Goal: Task Accomplishment & Management: Manage account settings

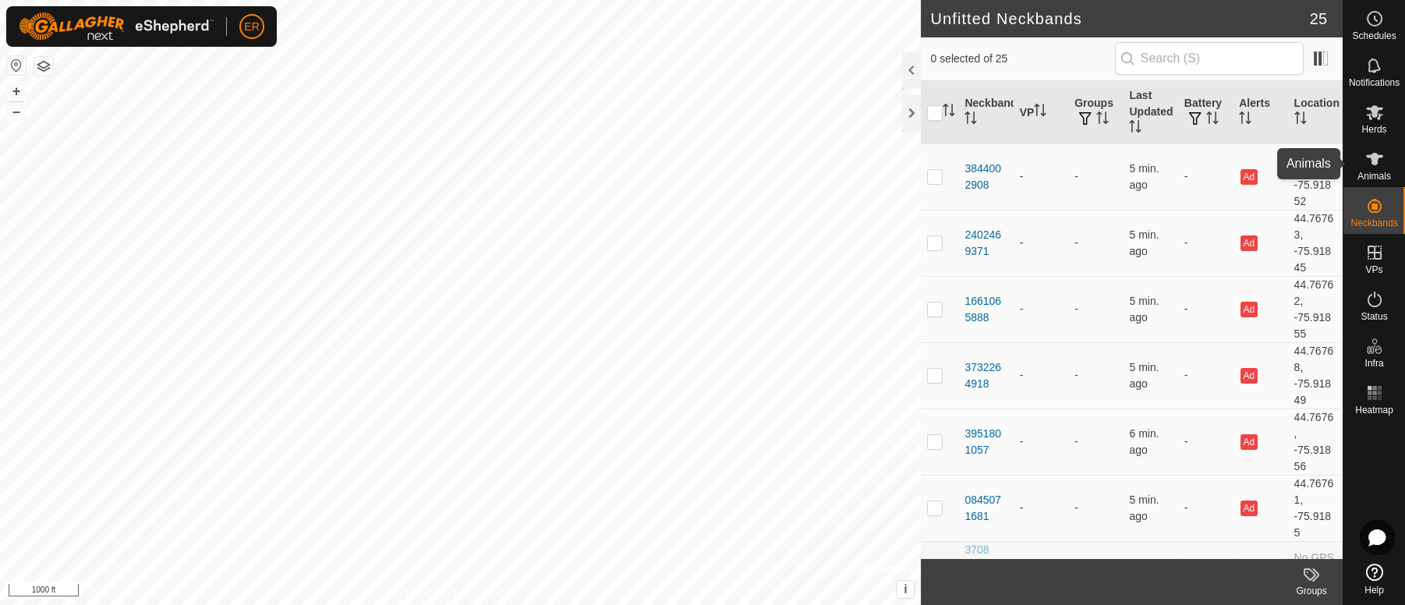
click at [1372, 160] on icon at bounding box center [1374, 159] width 17 height 12
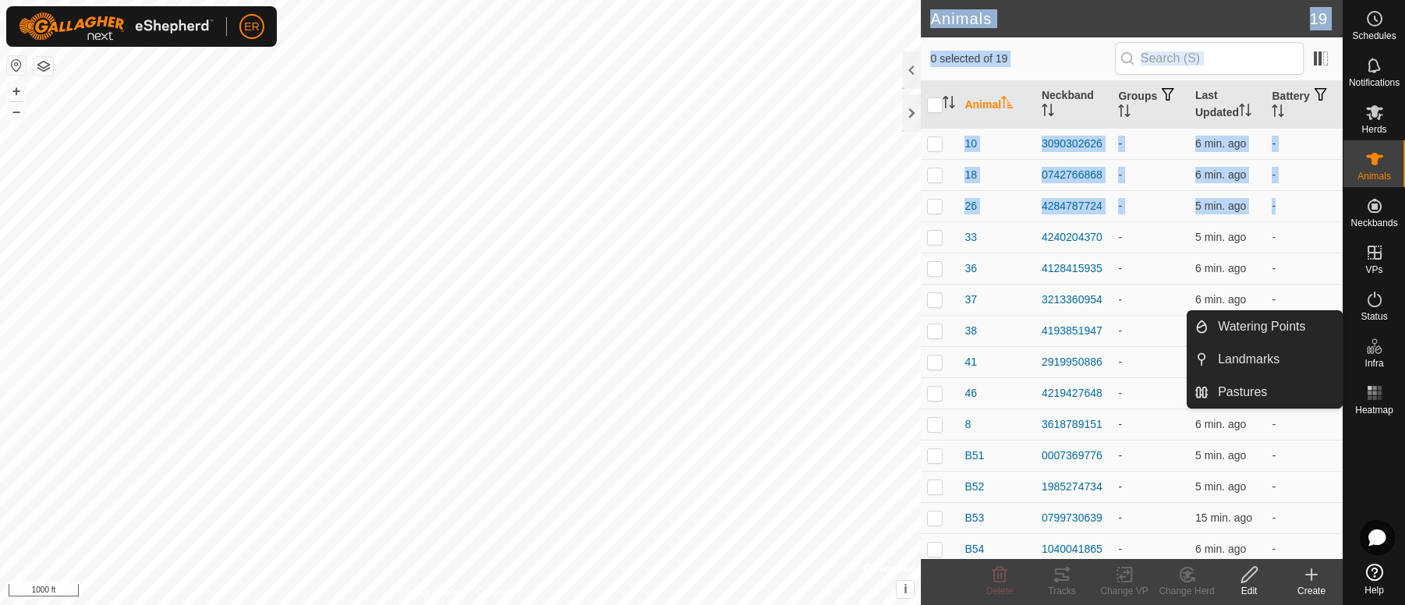
drag, startPoint x: 1321, startPoint y: 216, endPoint x: 1348, endPoint y: 366, distance: 152.9
click at [1348, 366] on div "Schedules Notifications Herds Animals Neckbands VPs Status Infra Heatmap Help W…" at bounding box center [702, 302] width 1405 height 605
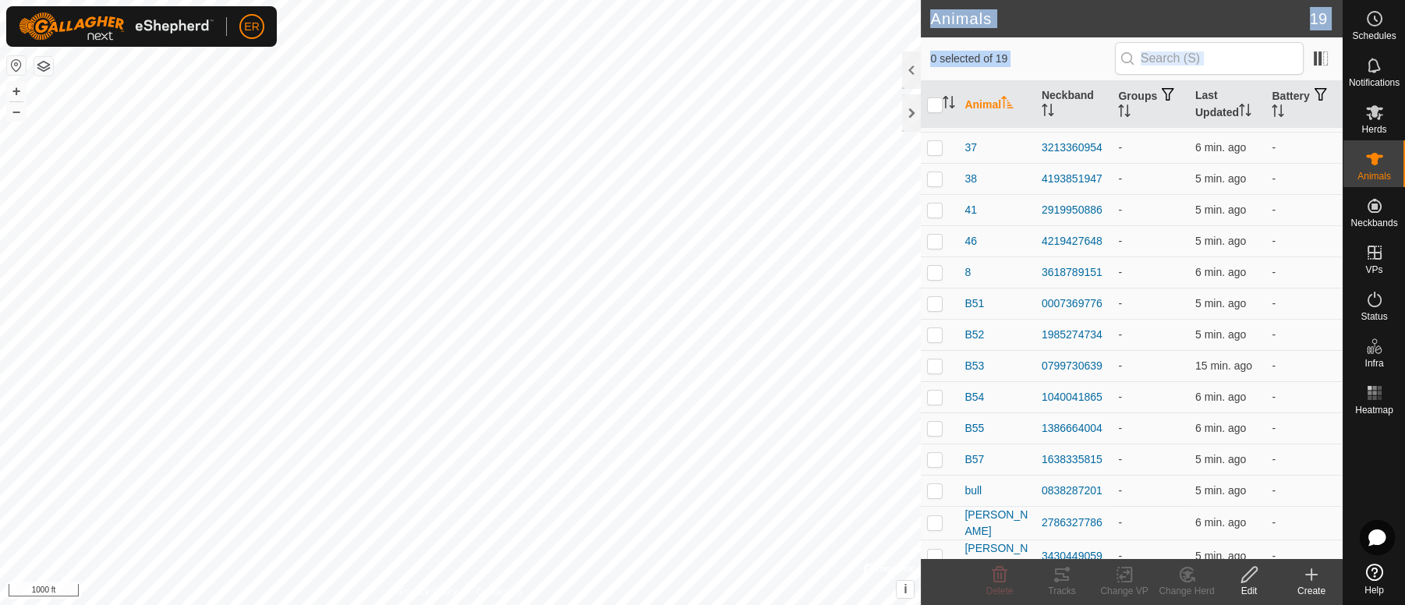
scroll to position [161, 0]
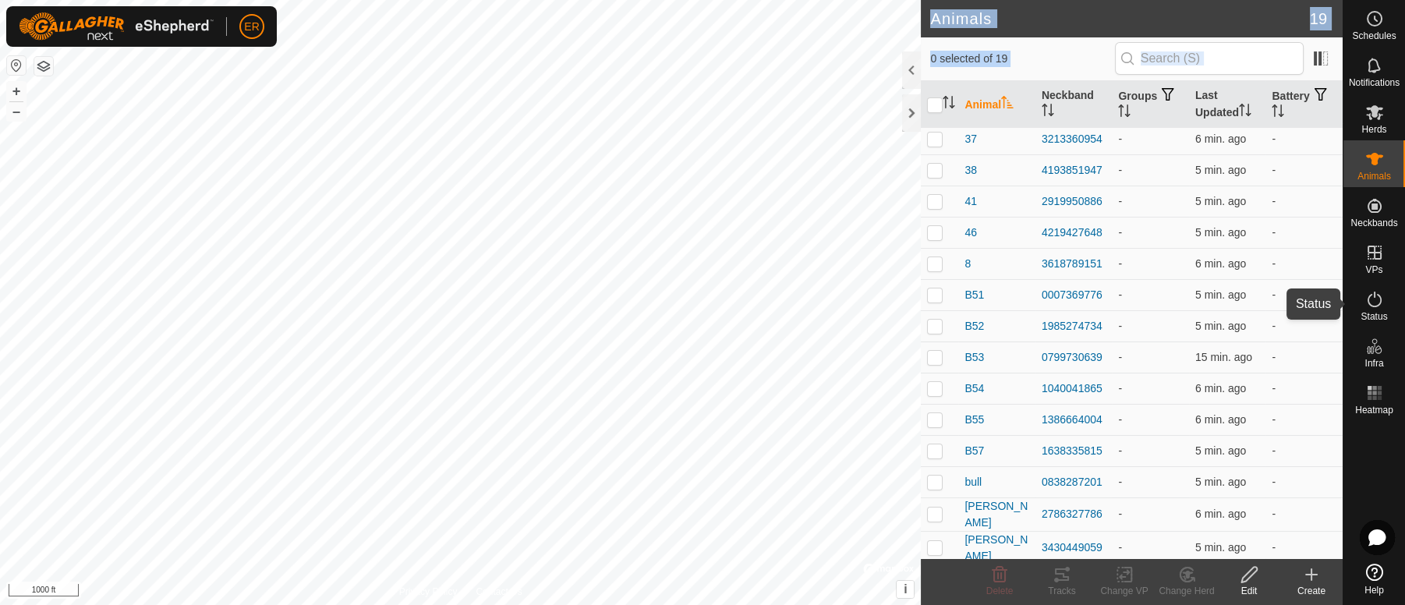
click at [1376, 305] on icon at bounding box center [1374, 299] width 19 height 19
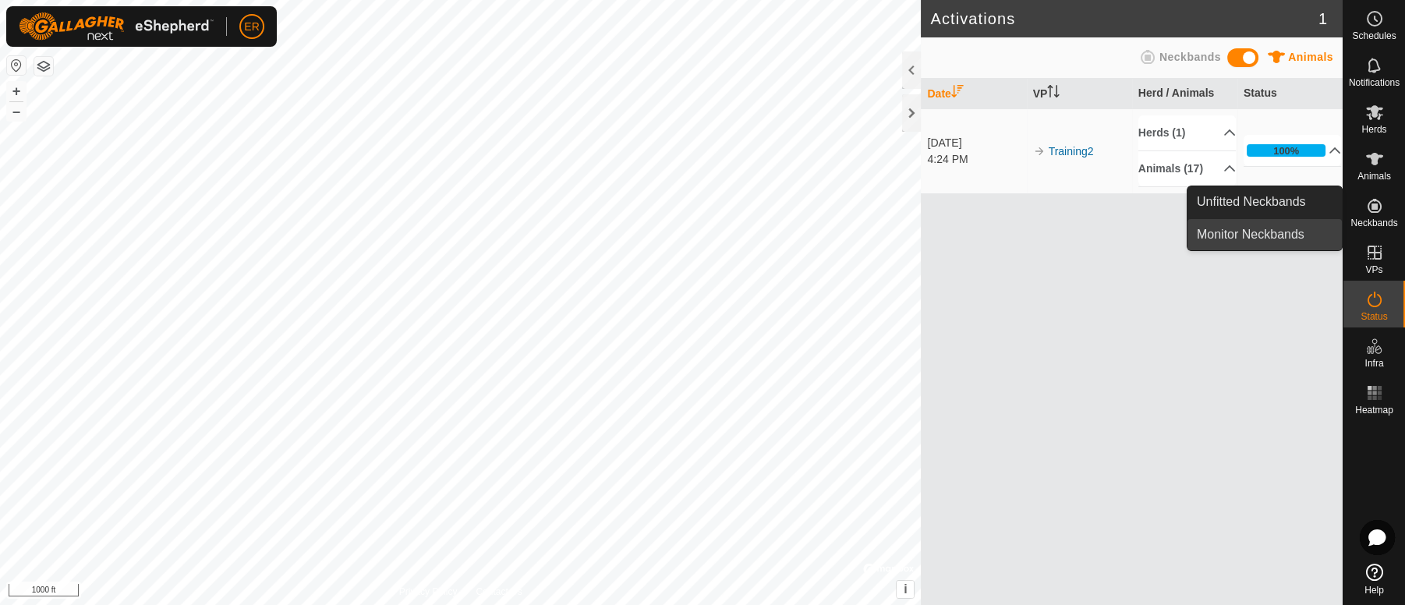
click at [1252, 235] on link "Monitor Neckbands" at bounding box center [1265, 234] width 154 height 31
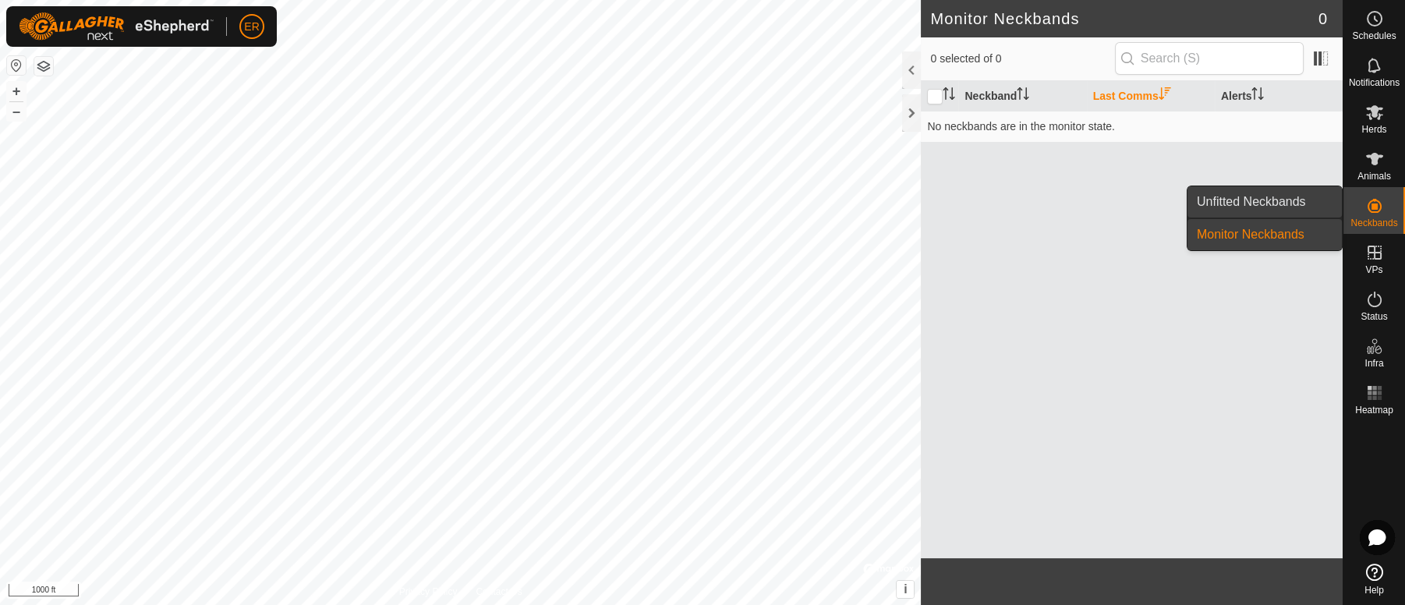
click at [1254, 192] on link "Unfitted Neckbands" at bounding box center [1265, 201] width 154 height 31
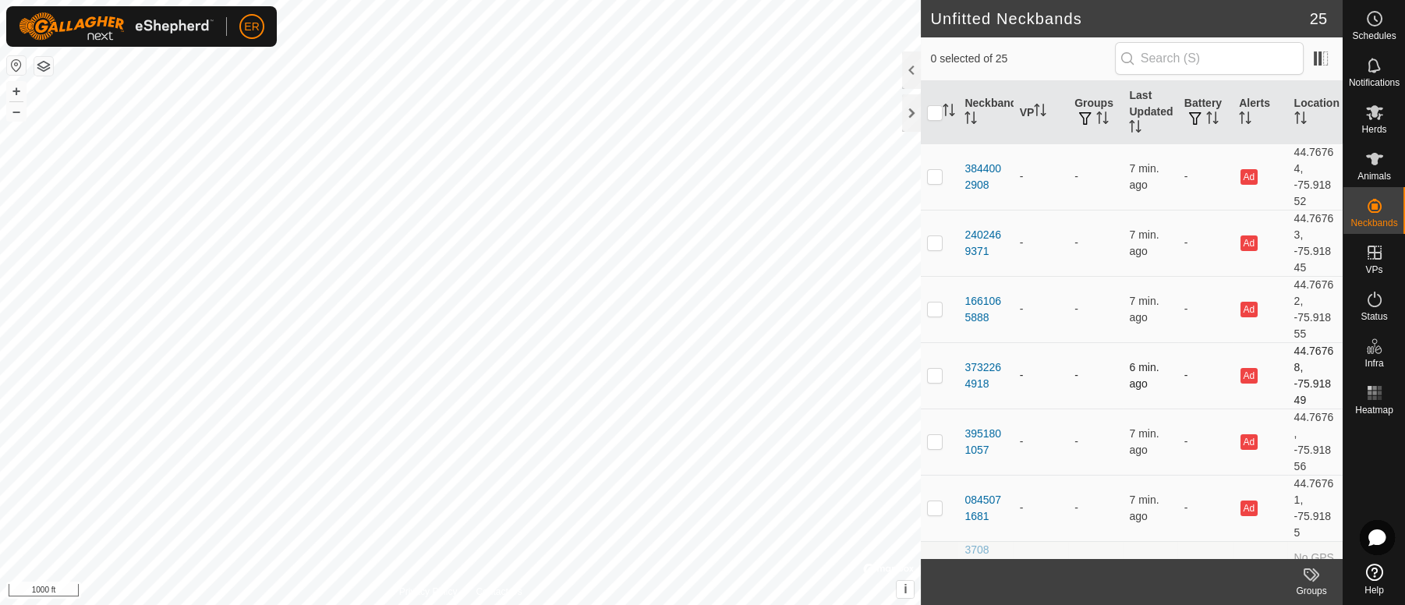
scroll to position [1, 0]
click at [1369, 110] on icon at bounding box center [1374, 112] width 19 height 19
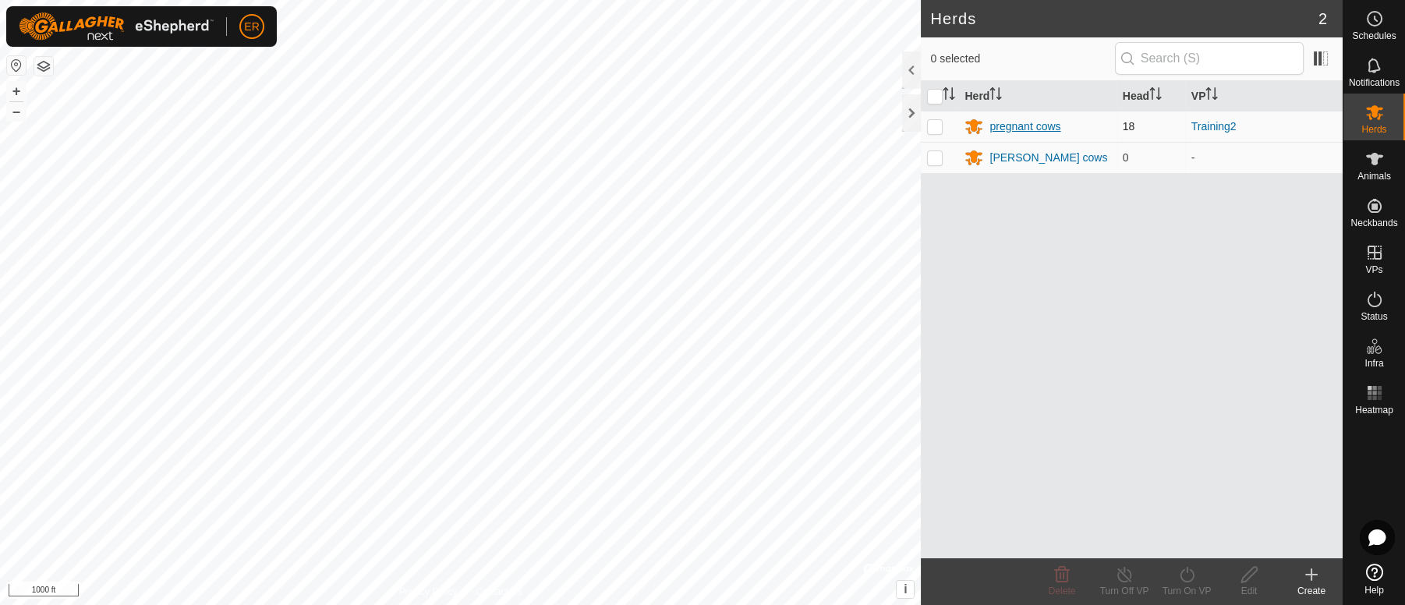
click at [1030, 129] on div "pregnant cows" at bounding box center [1025, 127] width 71 height 16
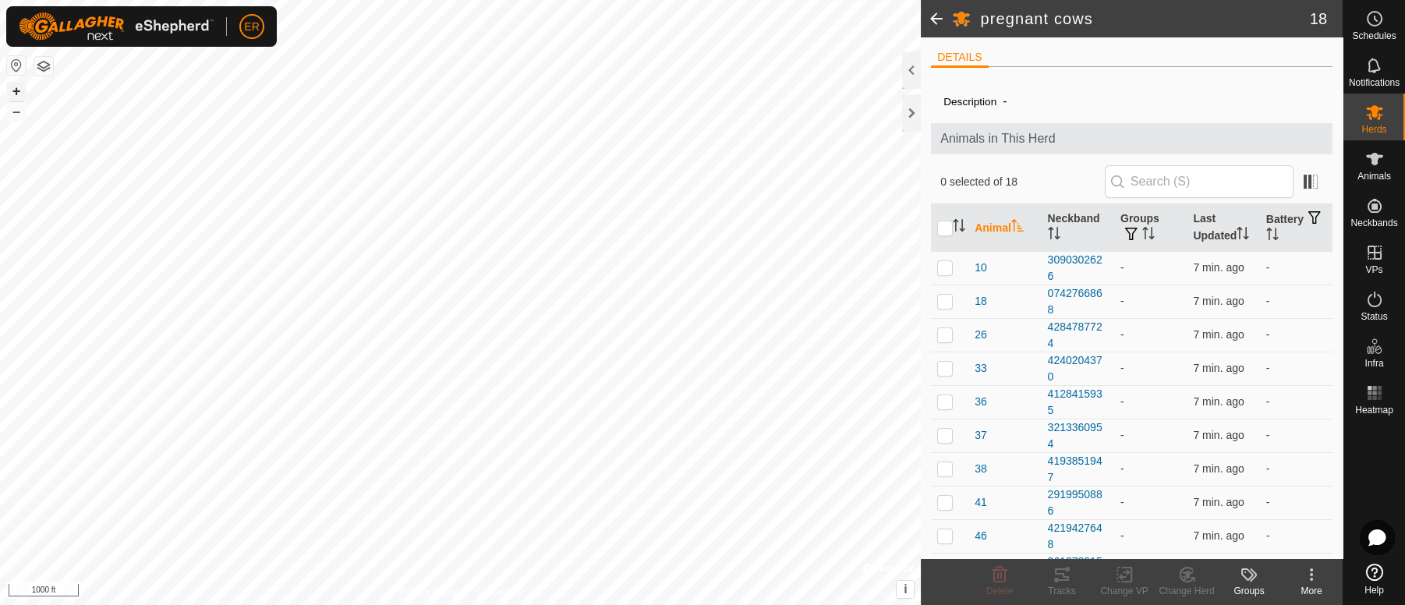
click at [16, 90] on button "+" at bounding box center [16, 91] width 19 height 19
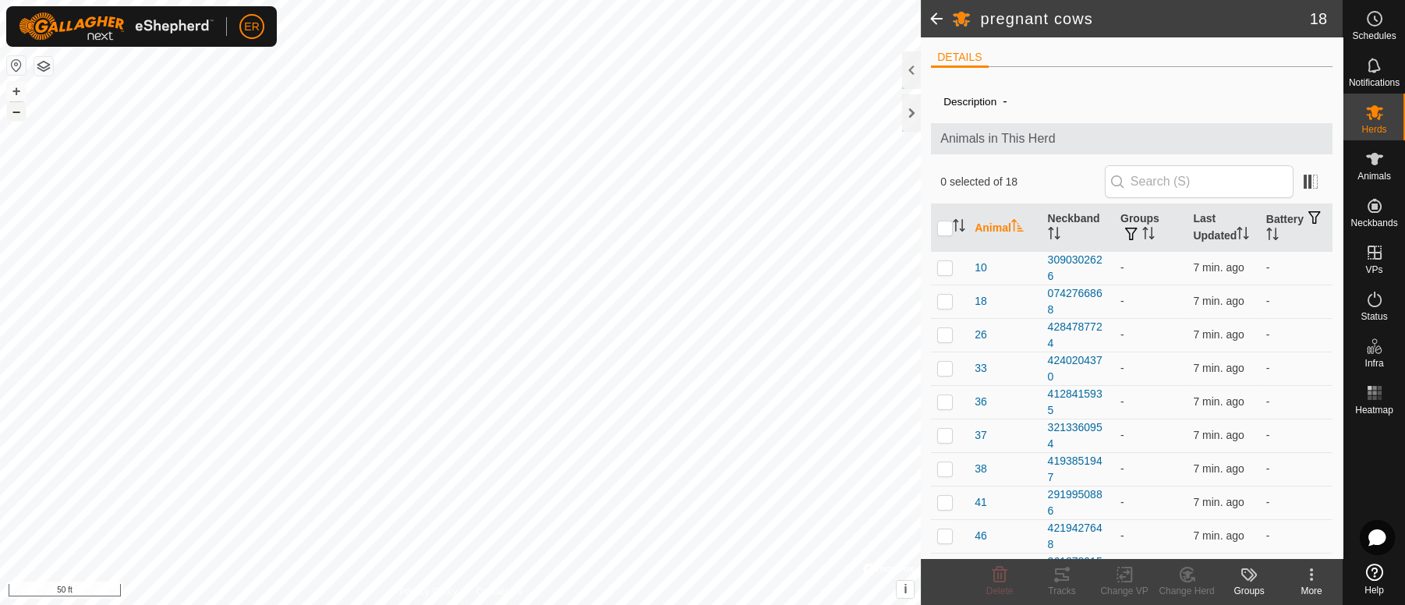
click at [16, 111] on button "–" at bounding box center [16, 111] width 19 height 19
click at [1376, 161] on icon at bounding box center [1374, 159] width 17 height 12
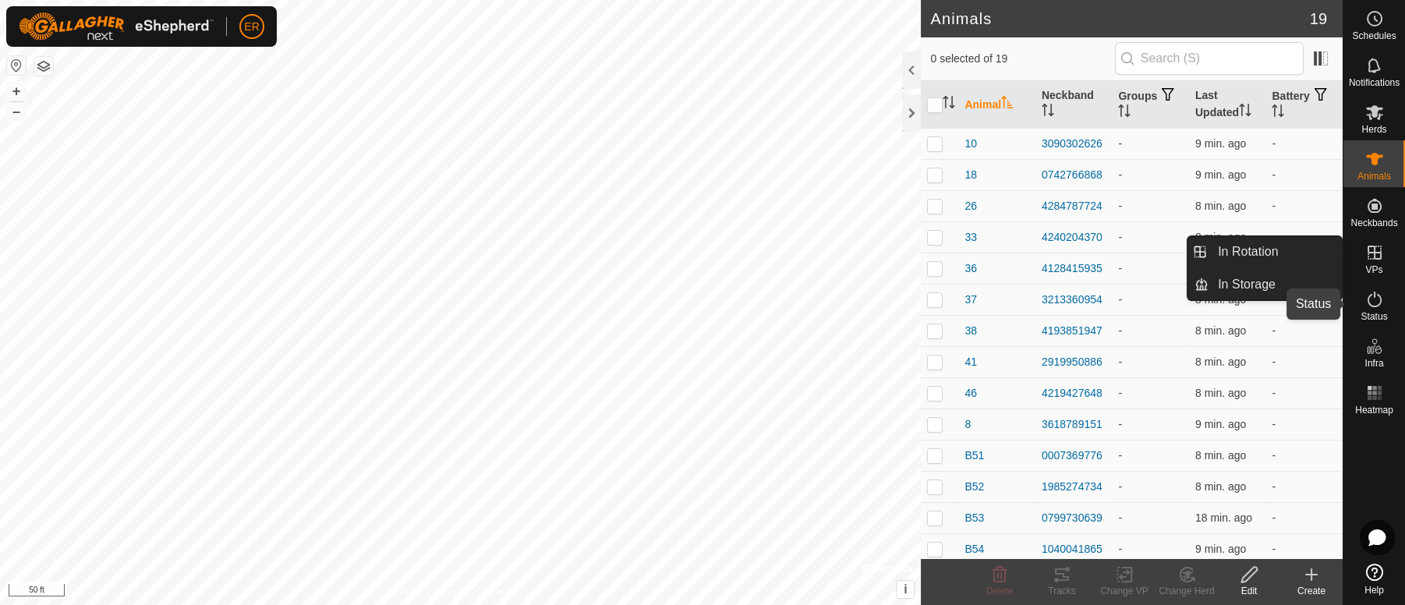
click at [1368, 296] on icon at bounding box center [1375, 300] width 14 height 16
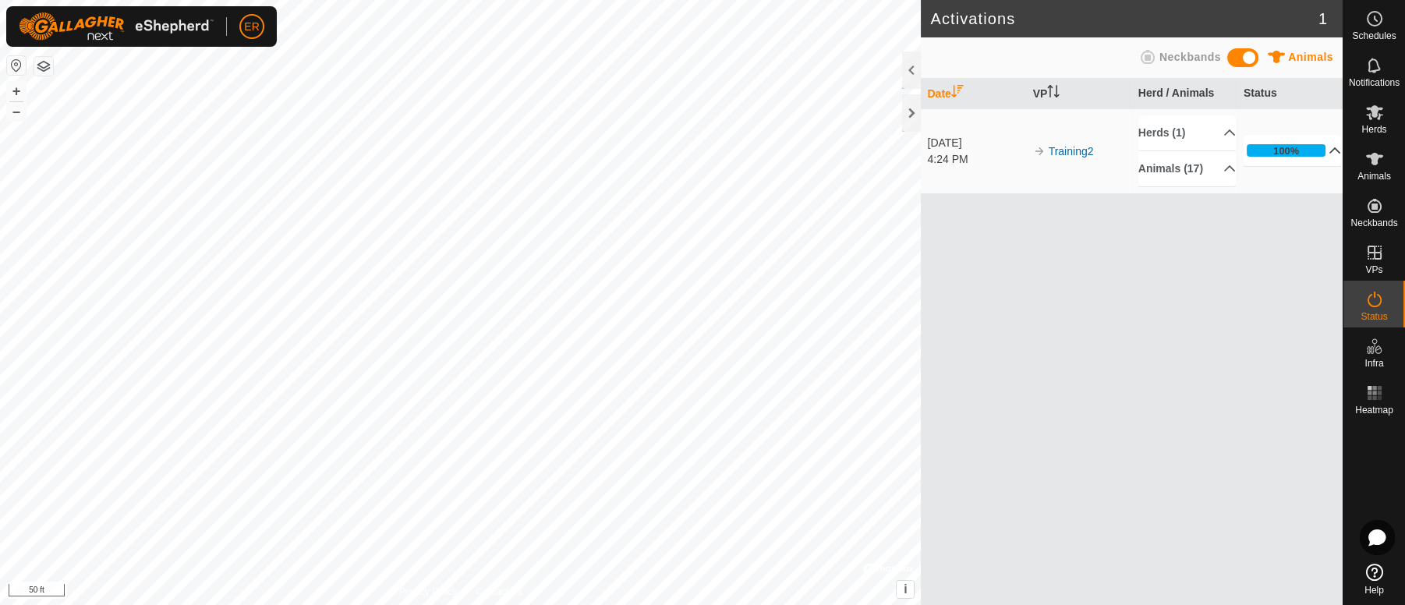
click at [1328, 150] on p-accordion-header "100%" at bounding box center [1293, 150] width 98 height 31
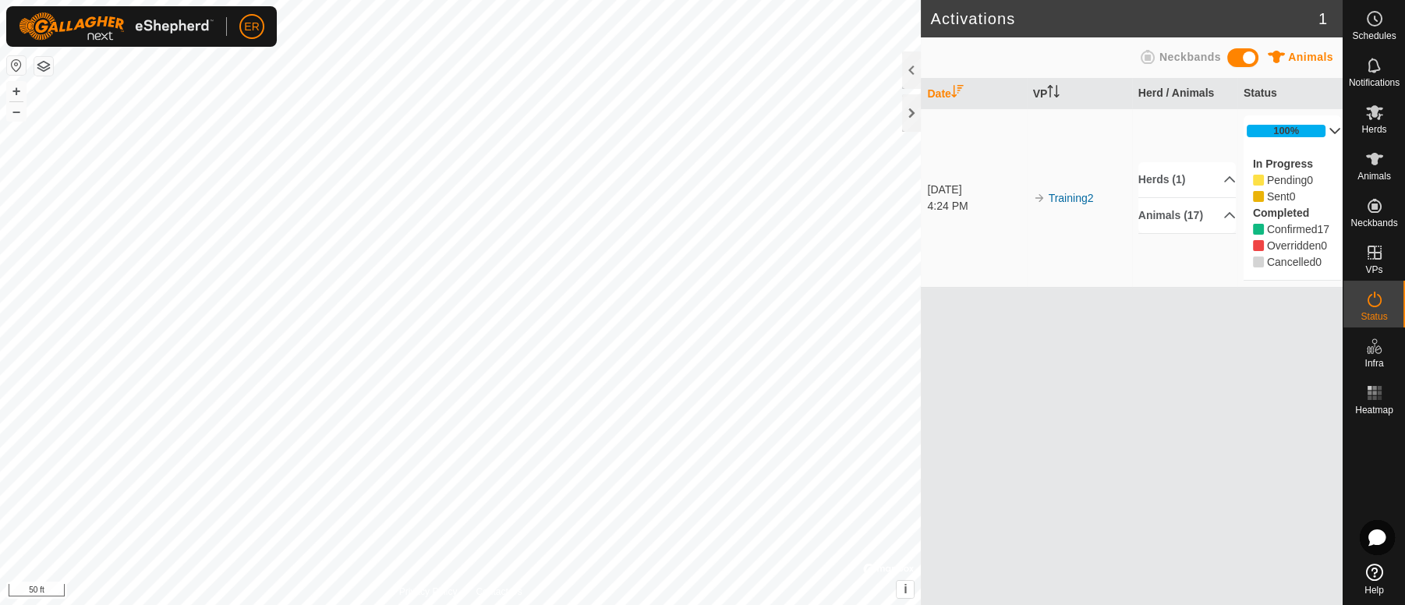
click at [1373, 575] on icon at bounding box center [1374, 572] width 17 height 17
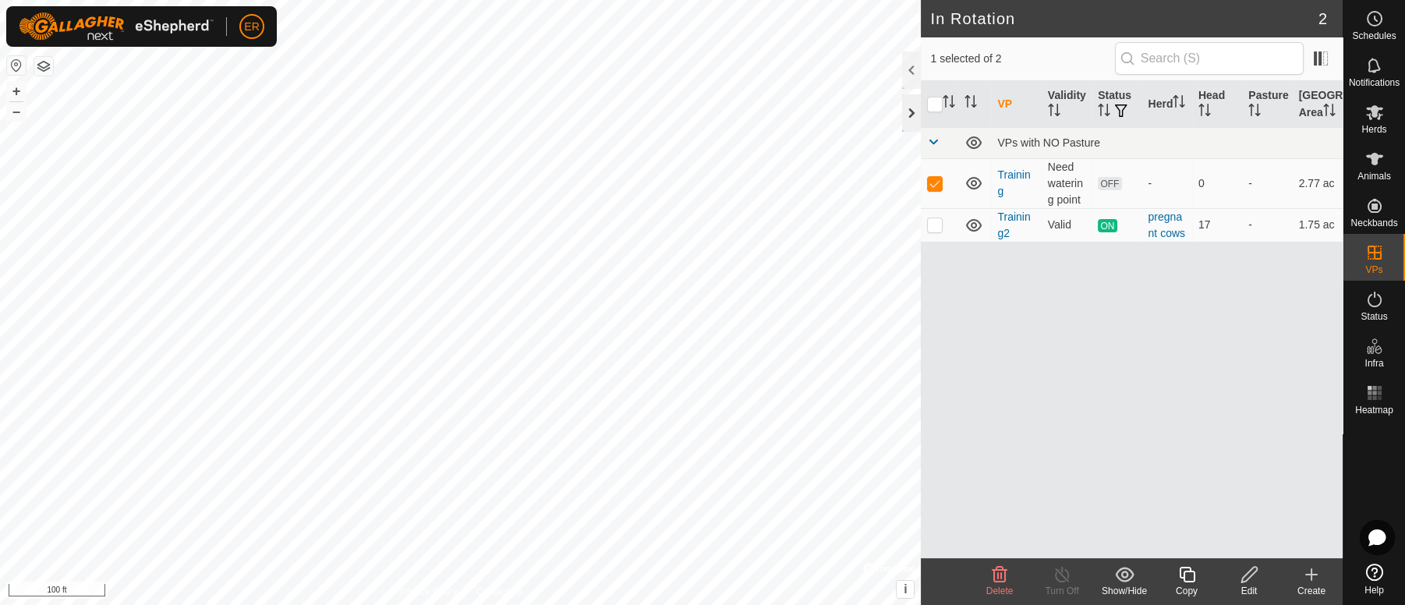
click at [909, 112] on div at bounding box center [911, 112] width 19 height 37
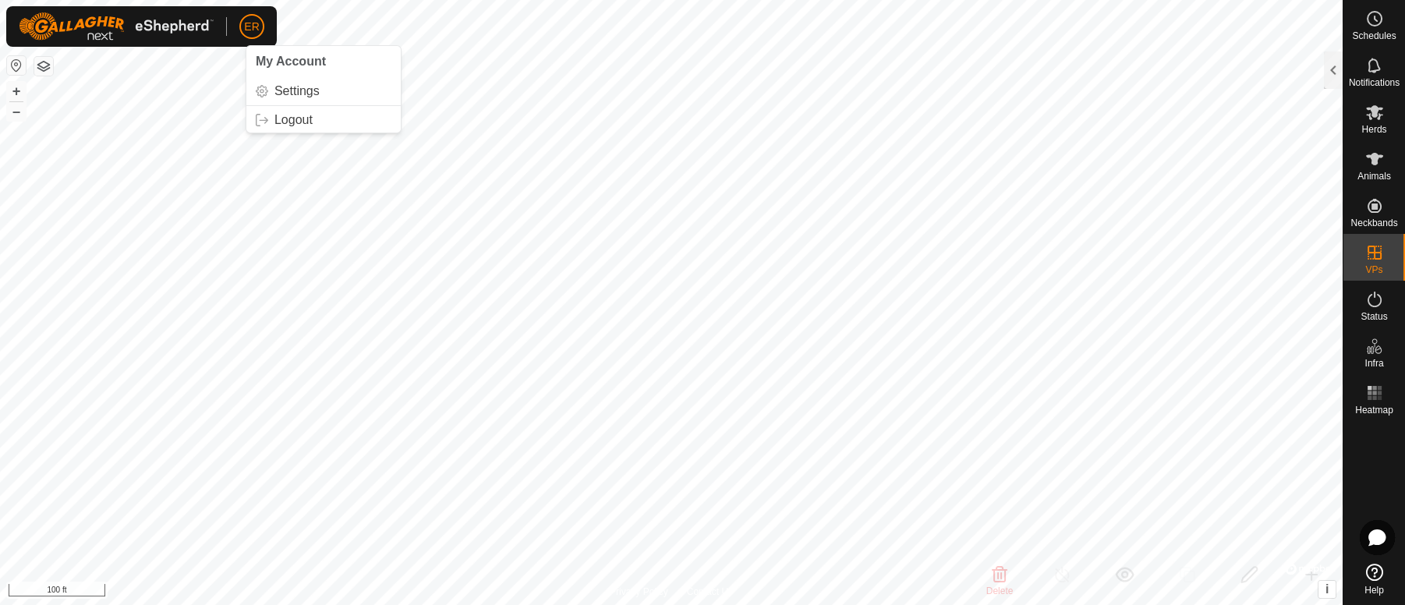
click at [252, 25] on span "ER" at bounding box center [251, 27] width 15 height 16
click at [276, 125] on link "Logout" at bounding box center [323, 120] width 154 height 25
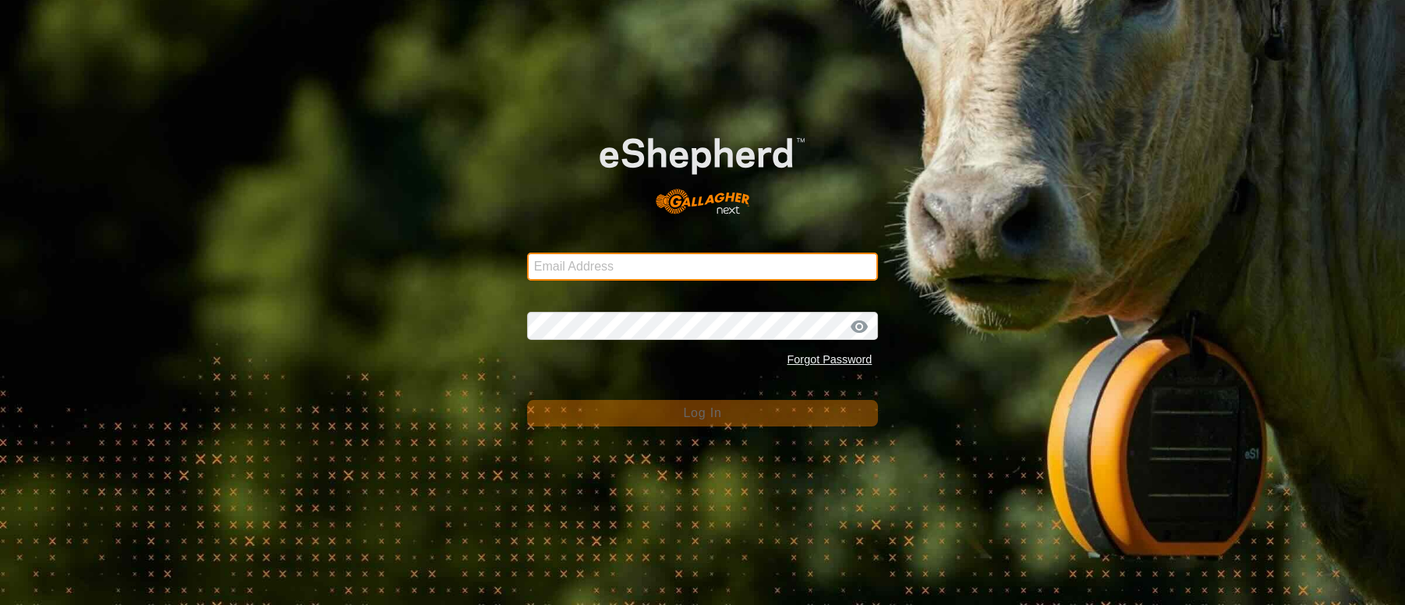
click at [550, 264] on input "Email Address" at bounding box center [703, 267] width 352 height 28
type input "[PERSON_NAME][EMAIL_ADDRESS][PERSON_NAME][DOMAIN_NAME]"
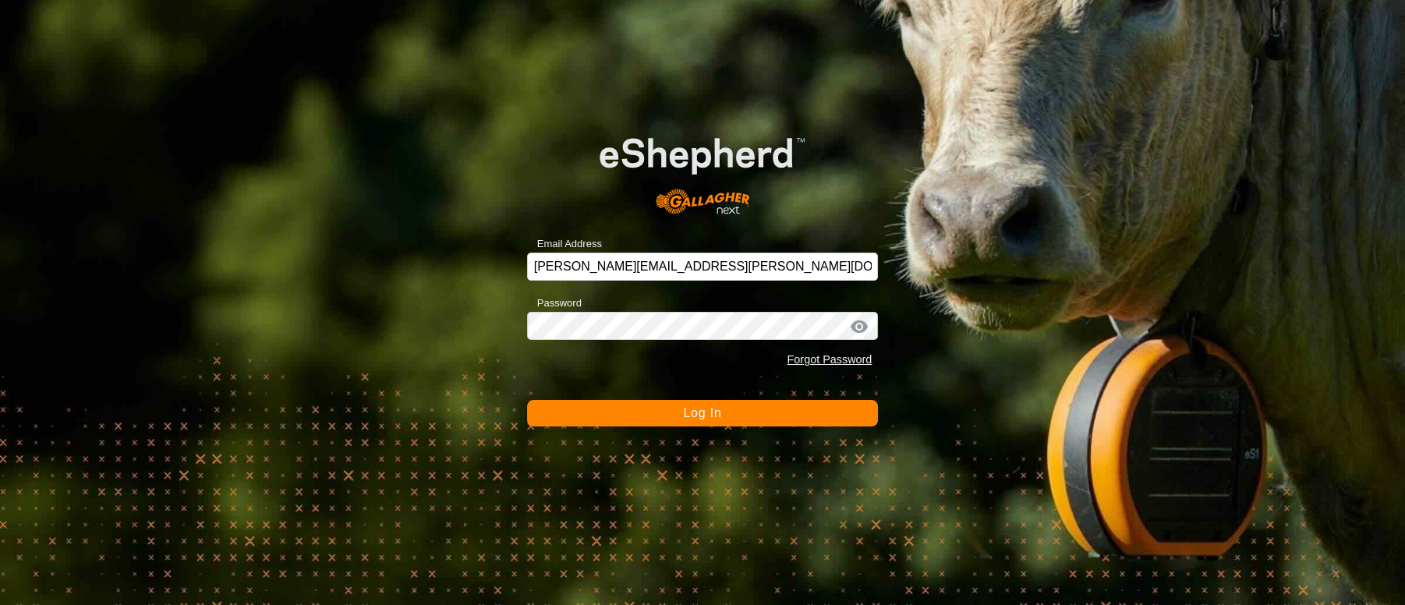
click at [713, 418] on span "Log In" at bounding box center [702, 412] width 38 height 13
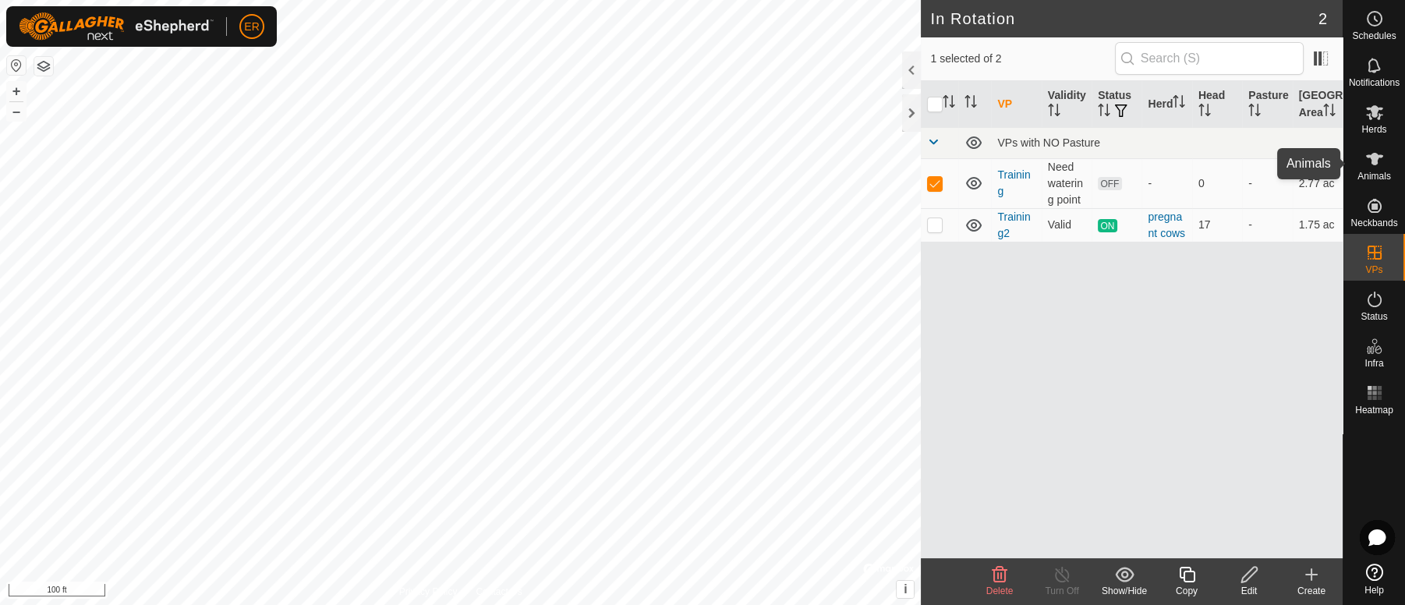
click at [1374, 160] on icon at bounding box center [1374, 159] width 17 height 12
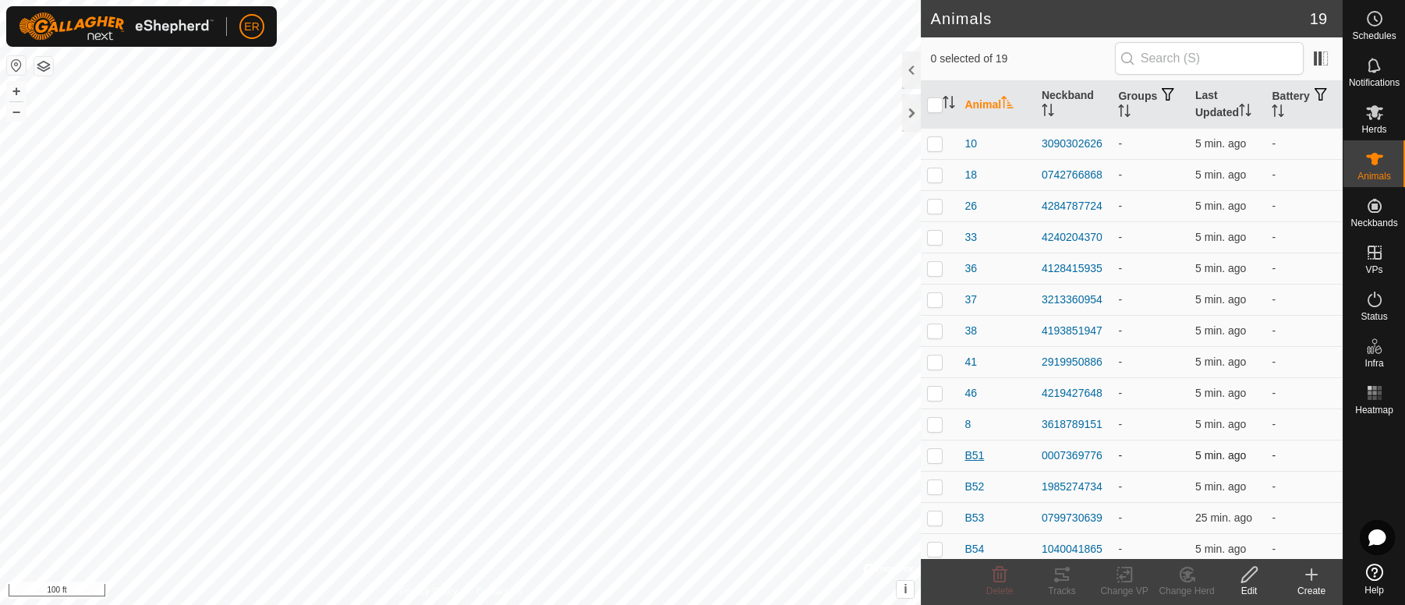
click at [972, 459] on span "B51" at bounding box center [974, 456] width 19 height 16
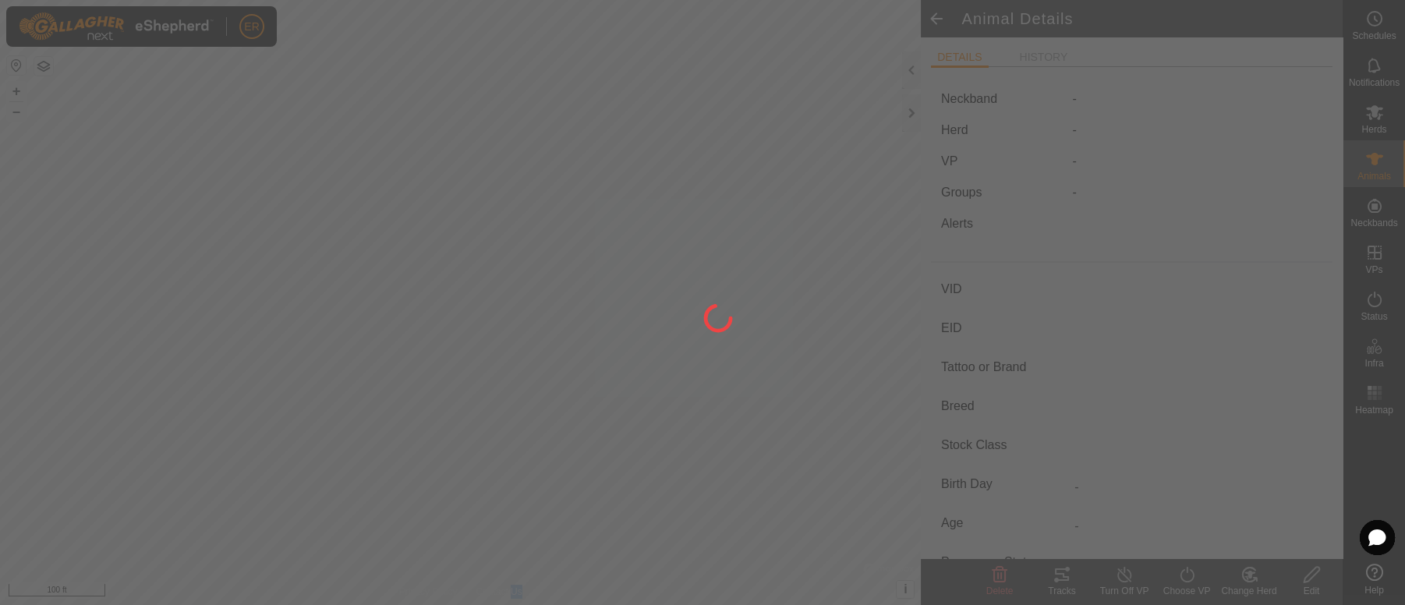
type input "B51"
type input "-"
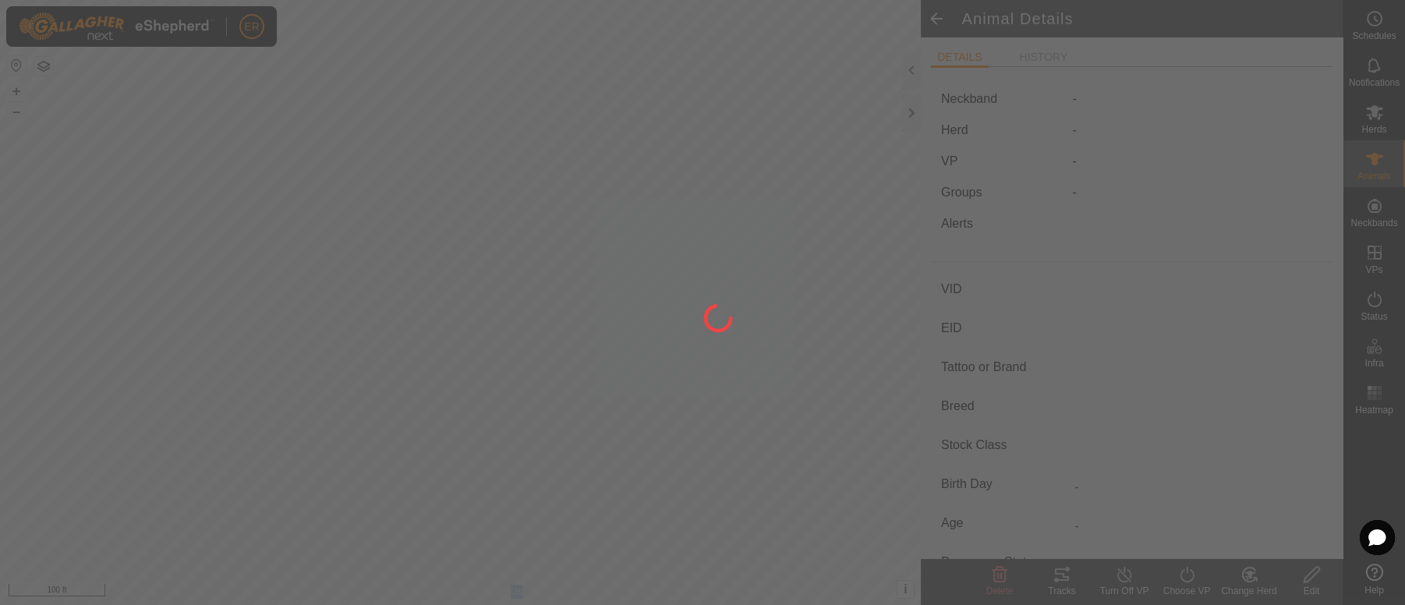
type input "Pregnant"
type input "0 kg"
type input "-"
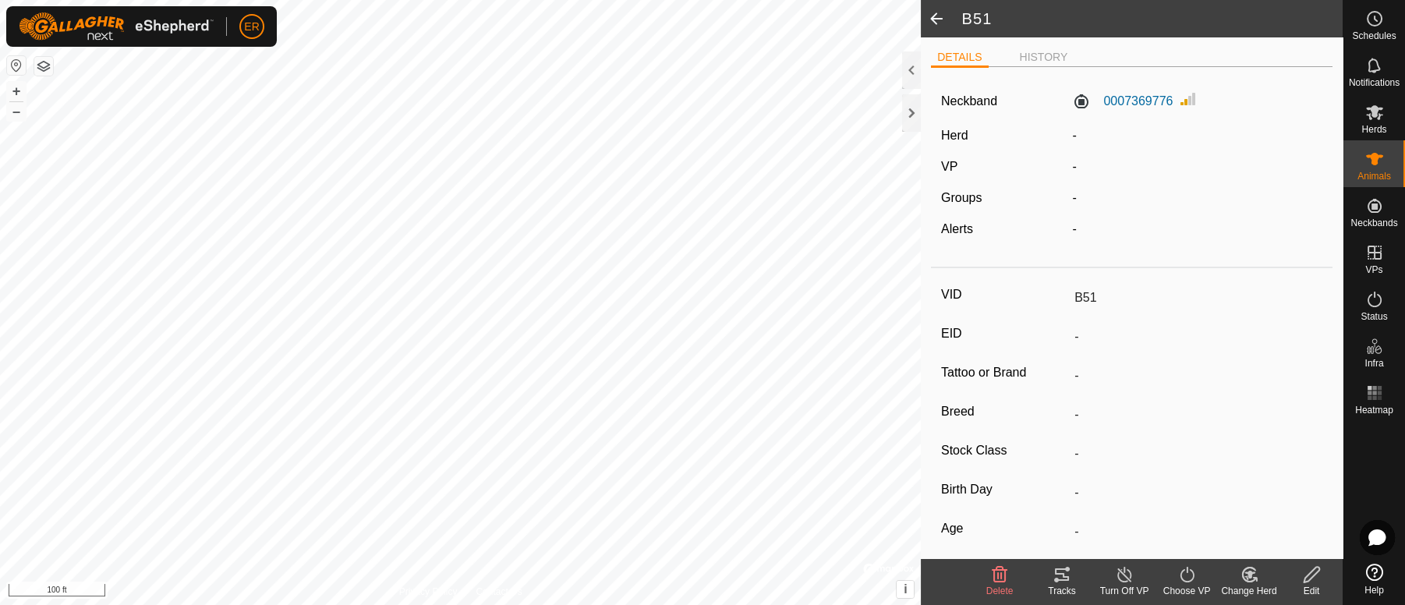
click at [1308, 575] on icon at bounding box center [1312, 575] width 16 height 16
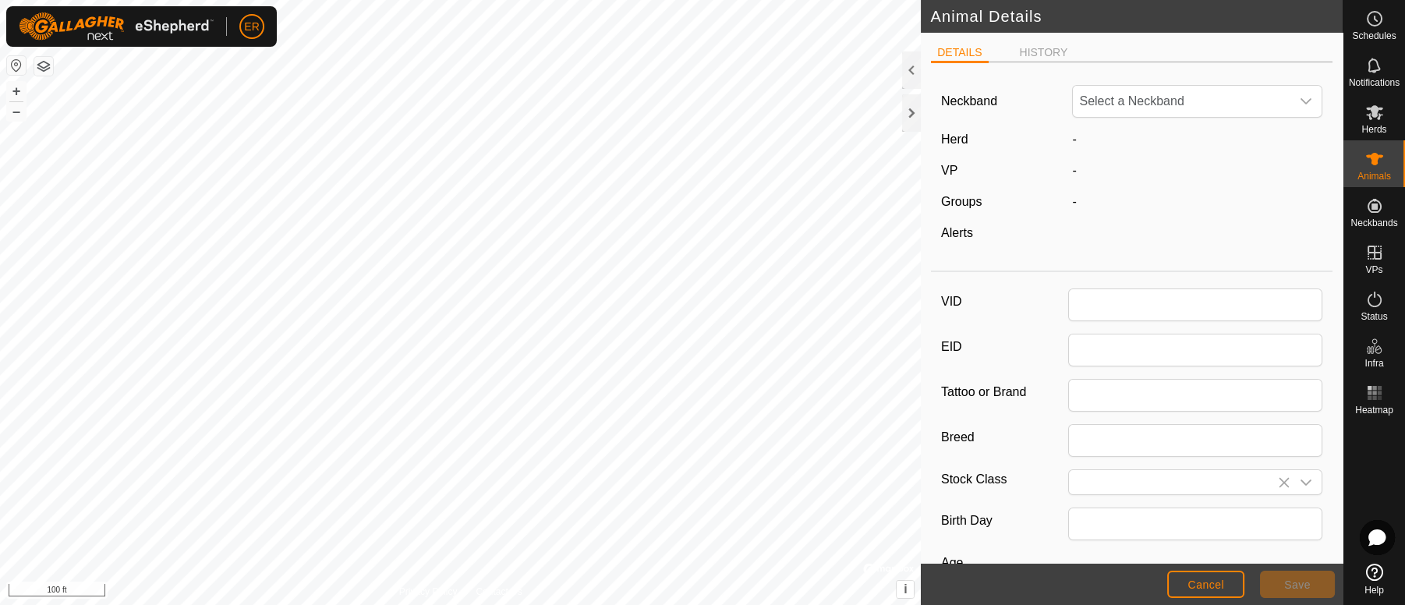
type input "B51"
type input "0"
click at [965, 204] on label "Groups" at bounding box center [961, 201] width 41 height 13
click at [1073, 207] on div "-" at bounding box center [1197, 202] width 263 height 19
click at [1042, 48] on li "HISTORY" at bounding box center [1044, 53] width 61 height 19
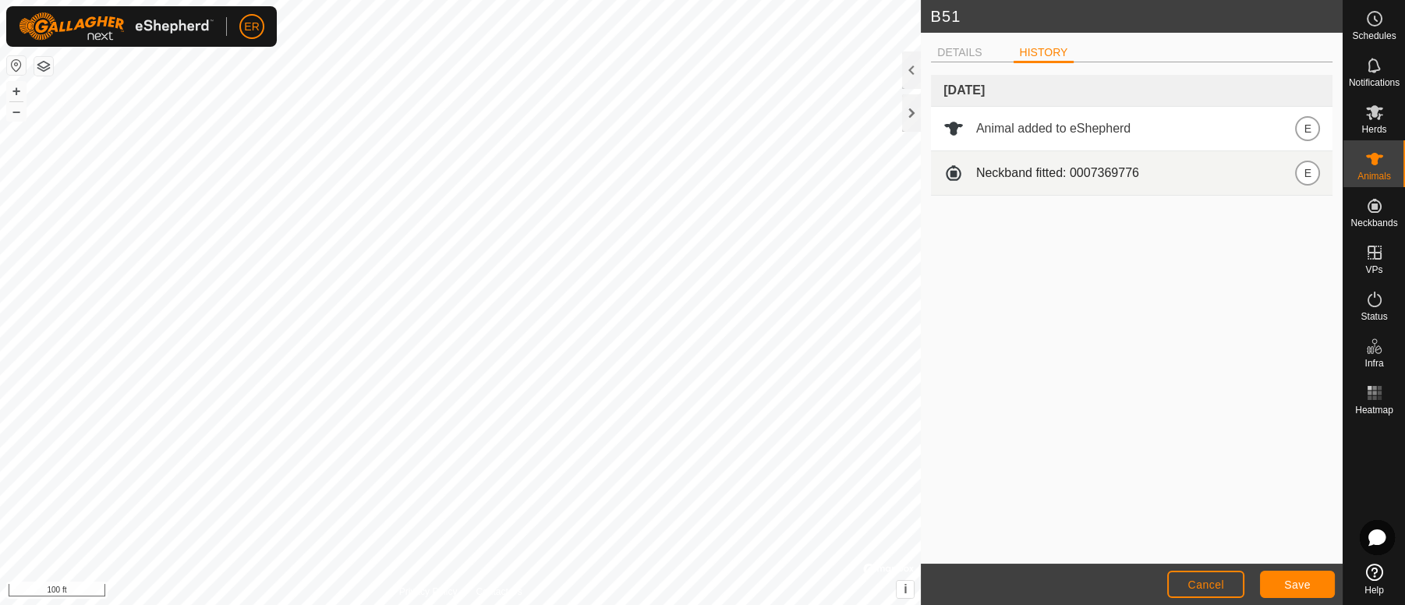
click at [1077, 178] on span "Neckband fitted: 0007369776" at bounding box center [1057, 173] width 163 height 19
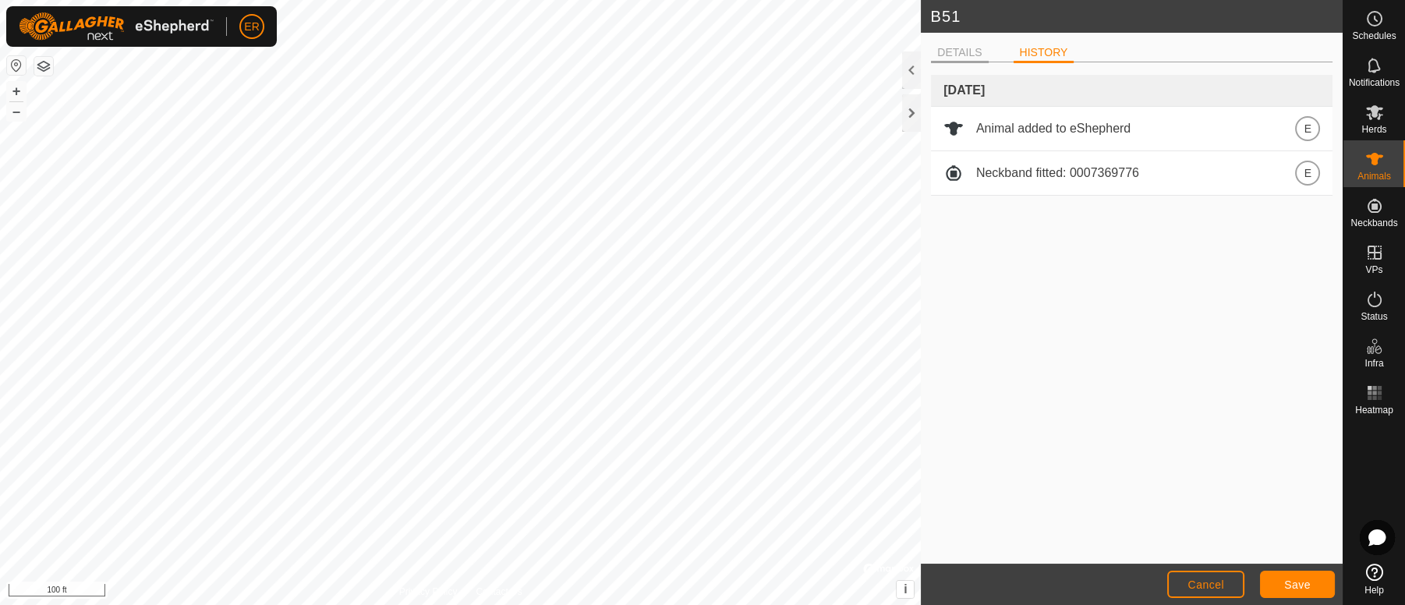
click at [951, 51] on li "DETAILS" at bounding box center [959, 53] width 57 height 19
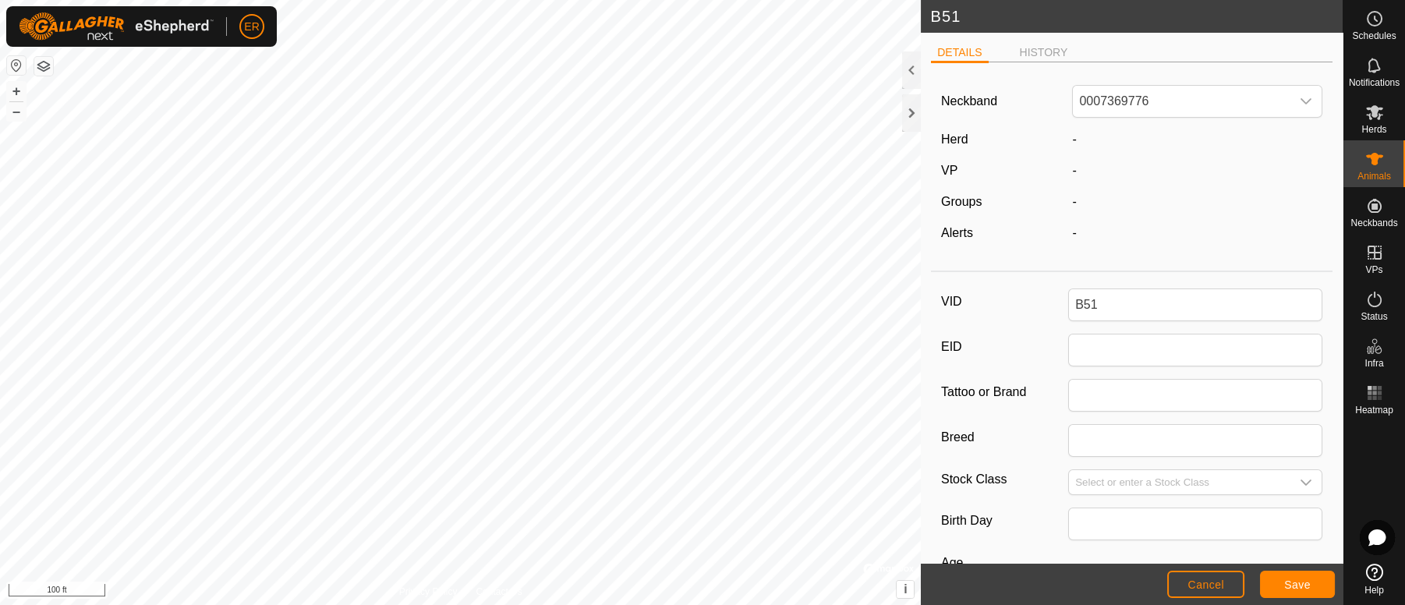
click at [959, 139] on label "Herd" at bounding box center [954, 139] width 27 height 13
click at [1072, 145] on span "-" at bounding box center [1074, 139] width 4 height 13
click at [1369, 117] on icon at bounding box center [1374, 112] width 17 height 15
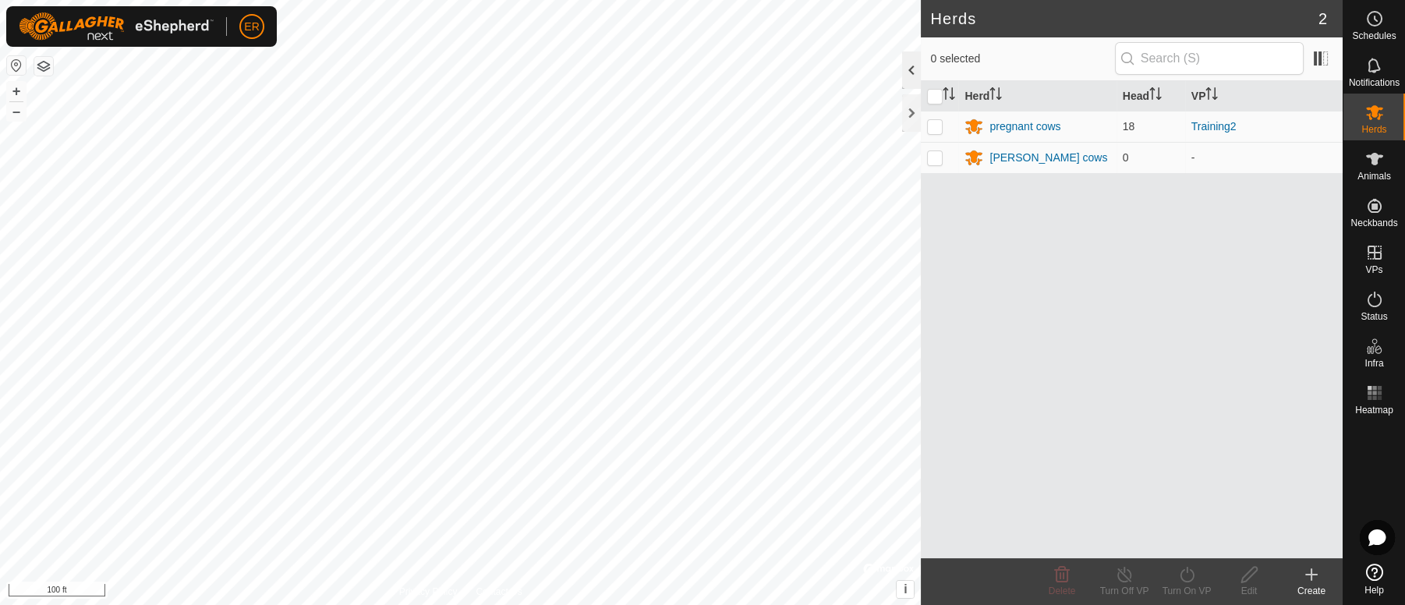
click at [908, 70] on div at bounding box center [911, 69] width 19 height 37
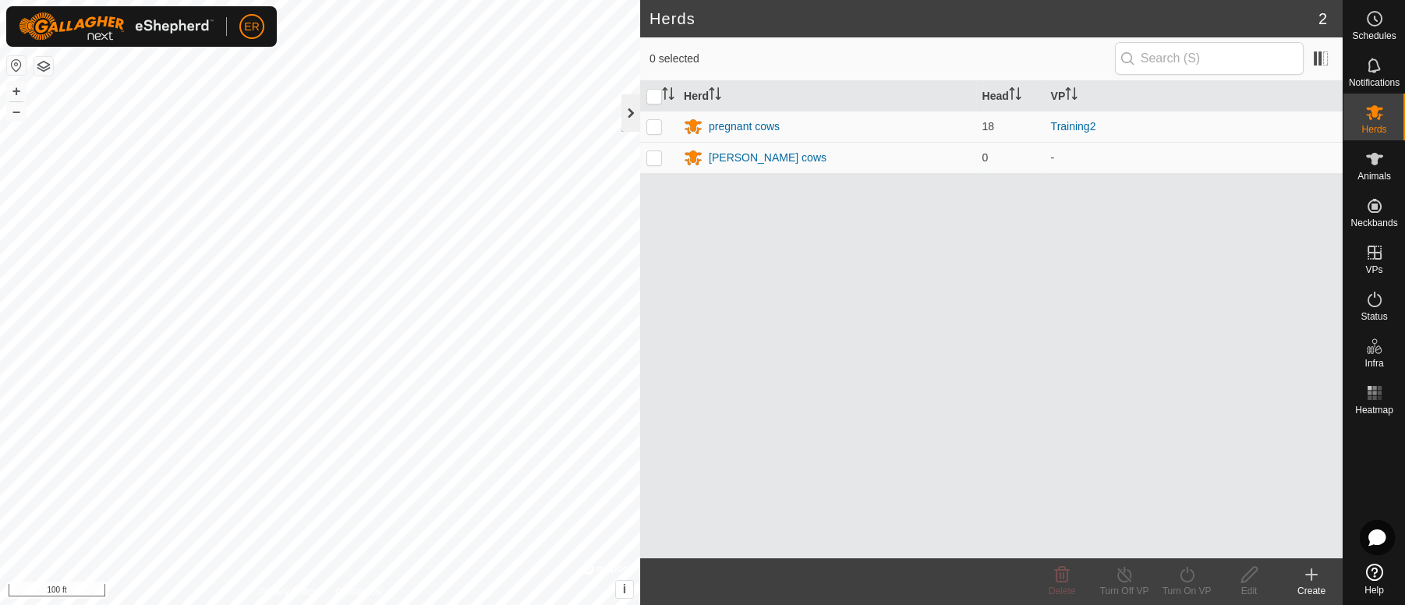
click at [621, 119] on div at bounding box center [630, 112] width 19 height 37
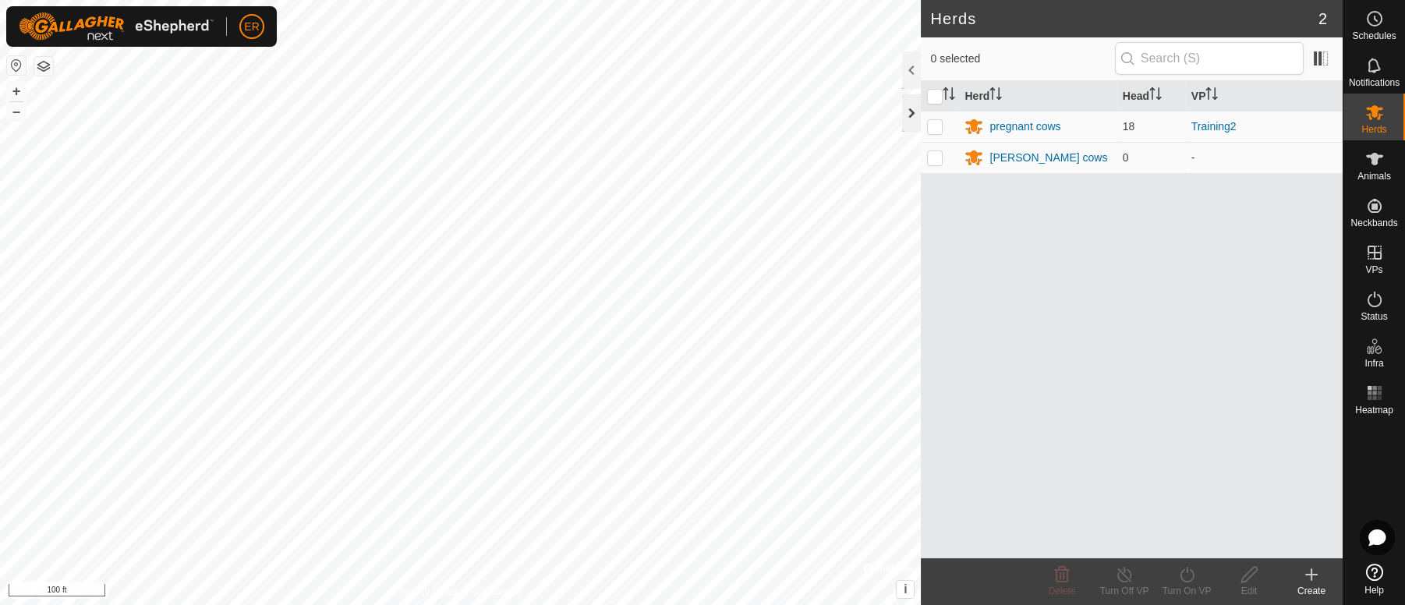
click at [905, 106] on div at bounding box center [911, 112] width 19 height 37
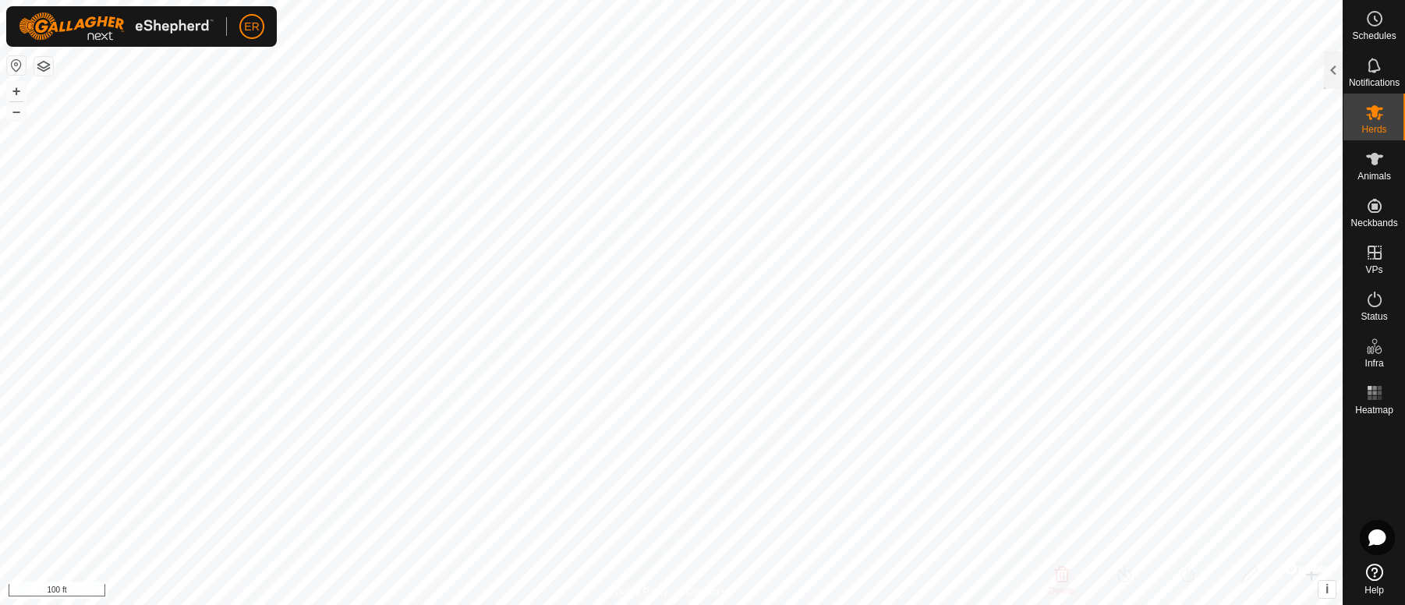
click at [1368, 566] on icon at bounding box center [1374, 572] width 17 height 17
click at [1378, 158] on icon at bounding box center [1374, 159] width 19 height 19
click at [1373, 567] on icon at bounding box center [1374, 572] width 17 height 17
click at [1376, 158] on icon at bounding box center [1374, 159] width 17 height 12
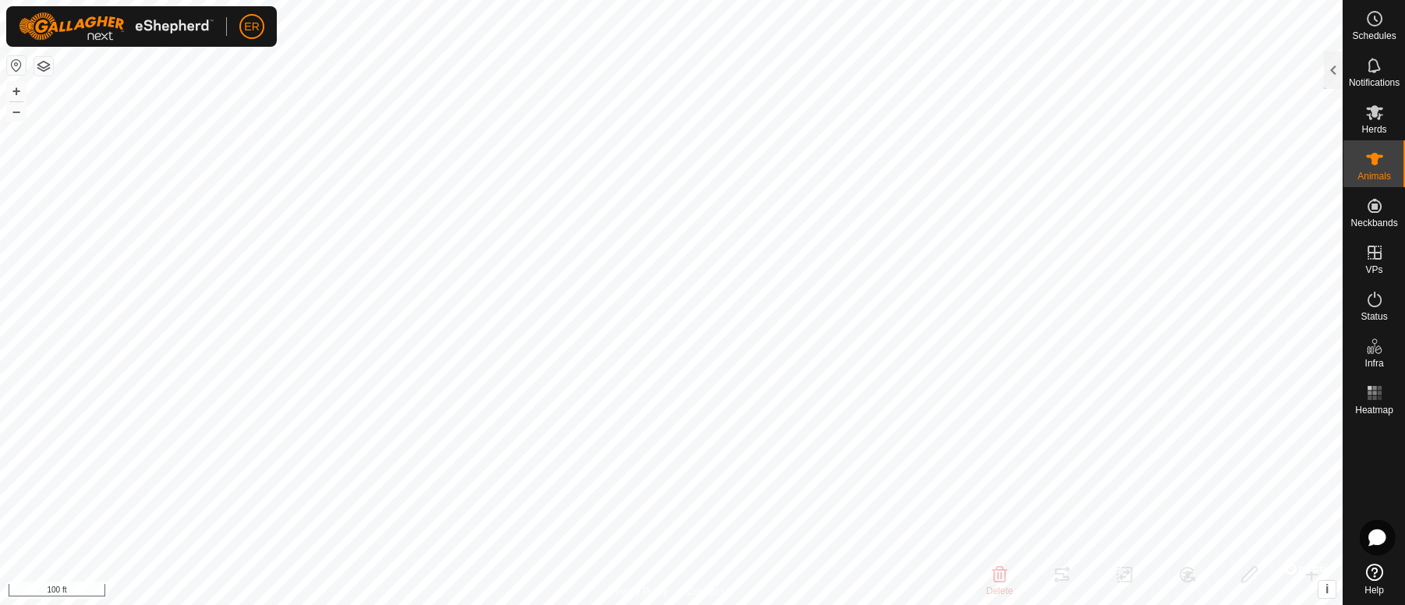
click at [1376, 158] on icon at bounding box center [1374, 159] width 17 height 12
click at [1335, 73] on div at bounding box center [1333, 69] width 19 height 37
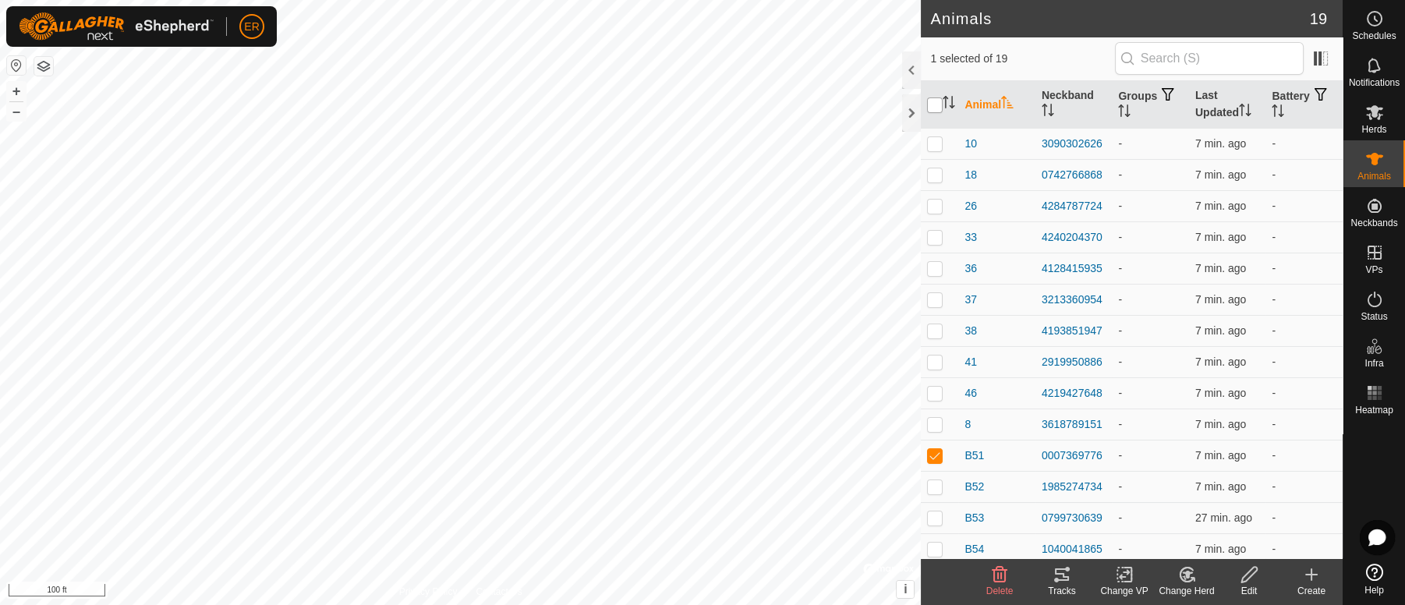
click at [940, 101] on input "checkbox" at bounding box center [935, 105] width 16 height 16
checkbox input "true"
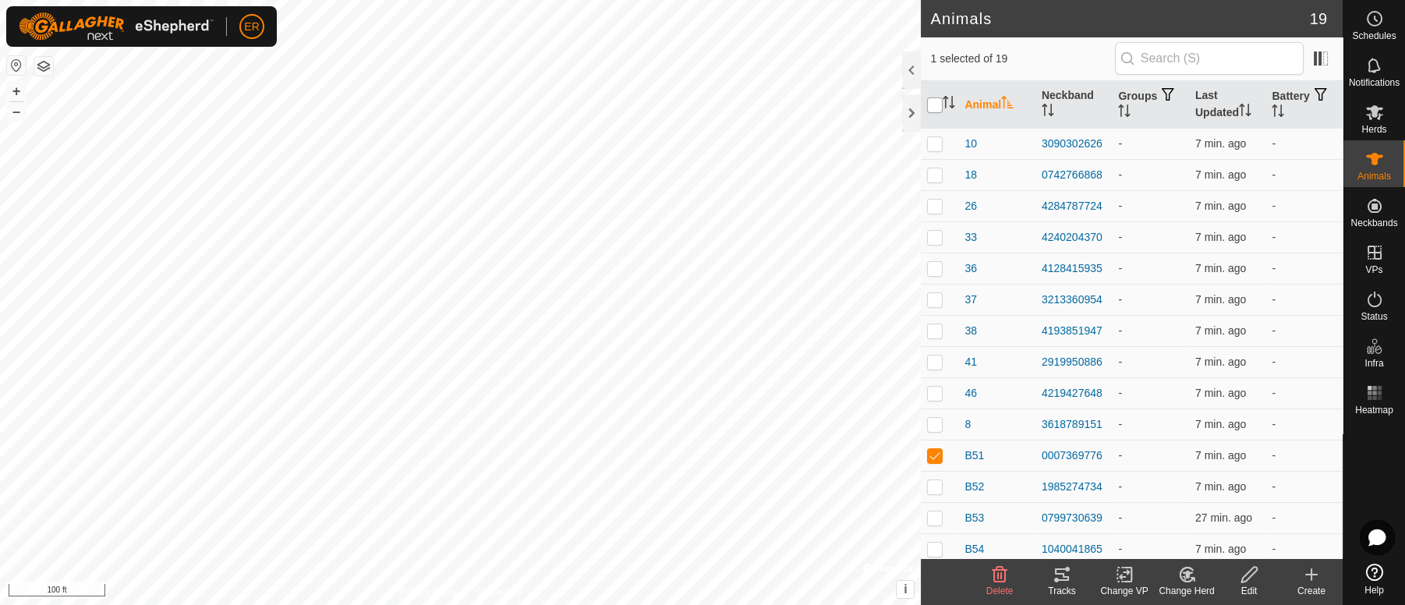
checkbox input "true"
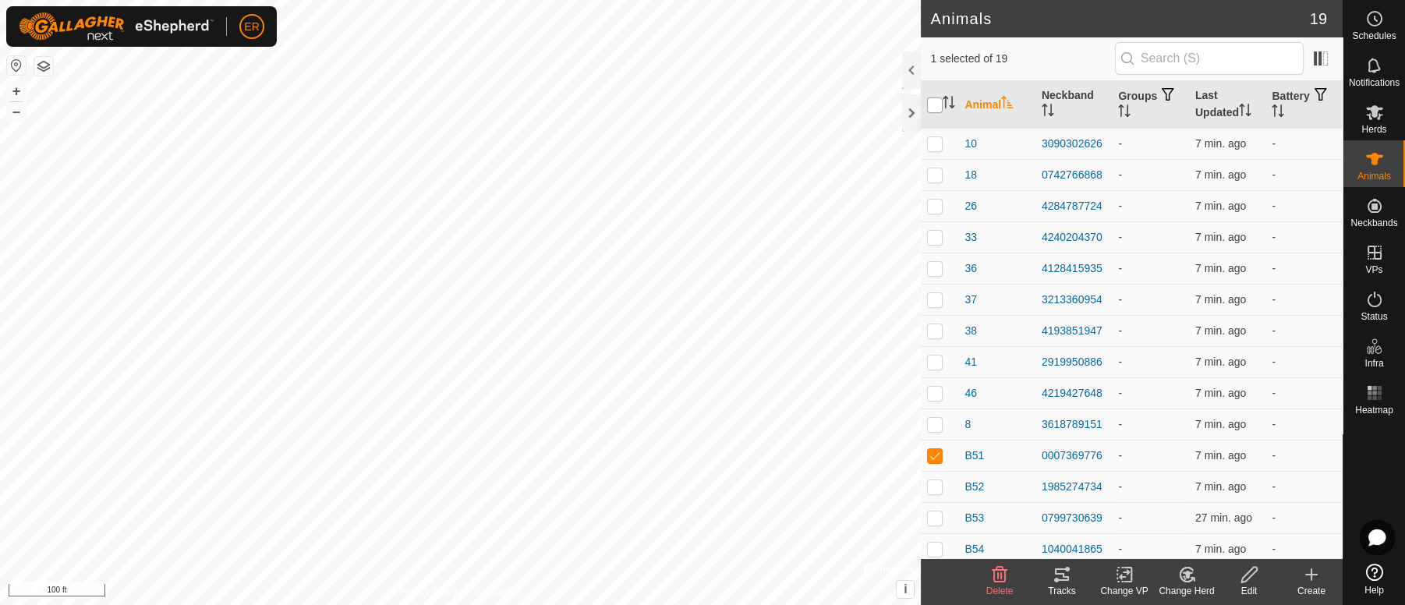
checkbox input "true"
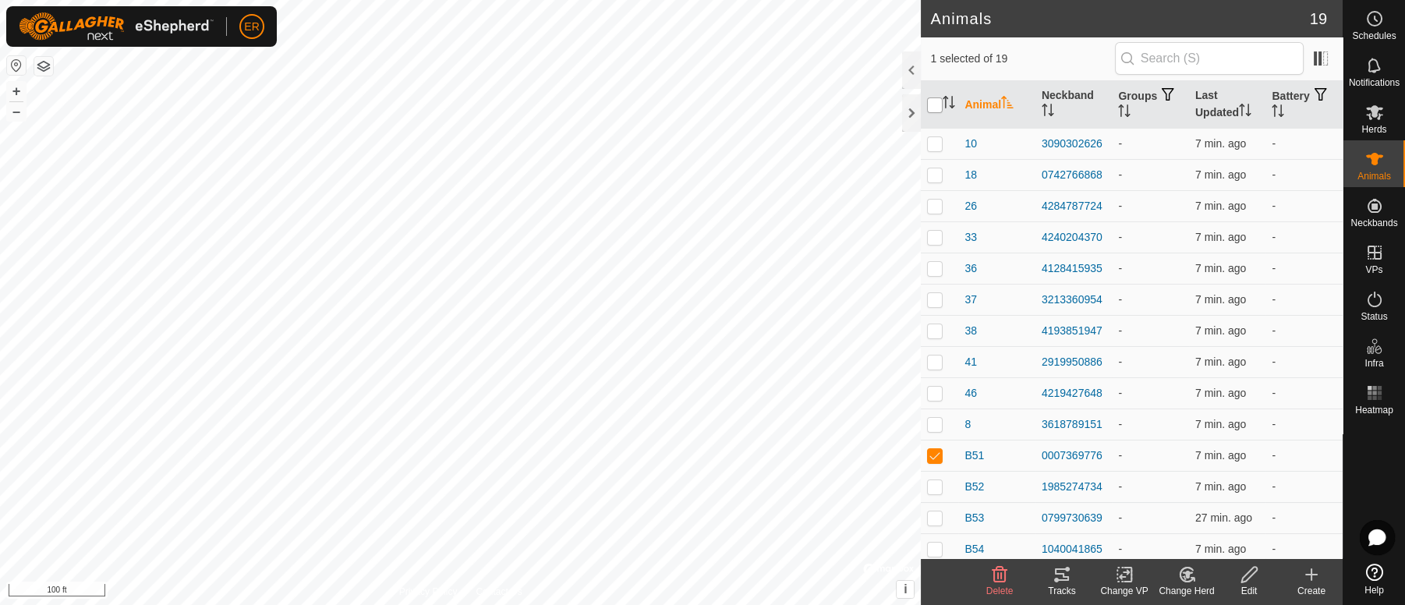
checkbox input "true"
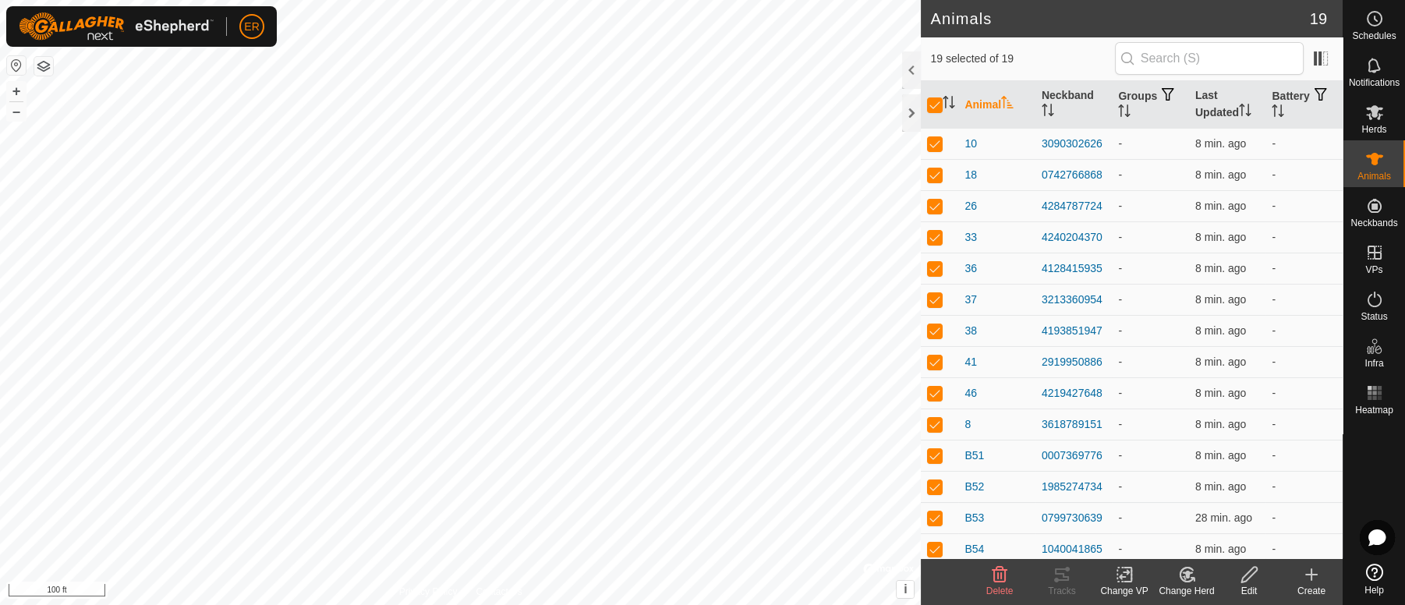
click at [1376, 575] on icon at bounding box center [1374, 572] width 17 height 17
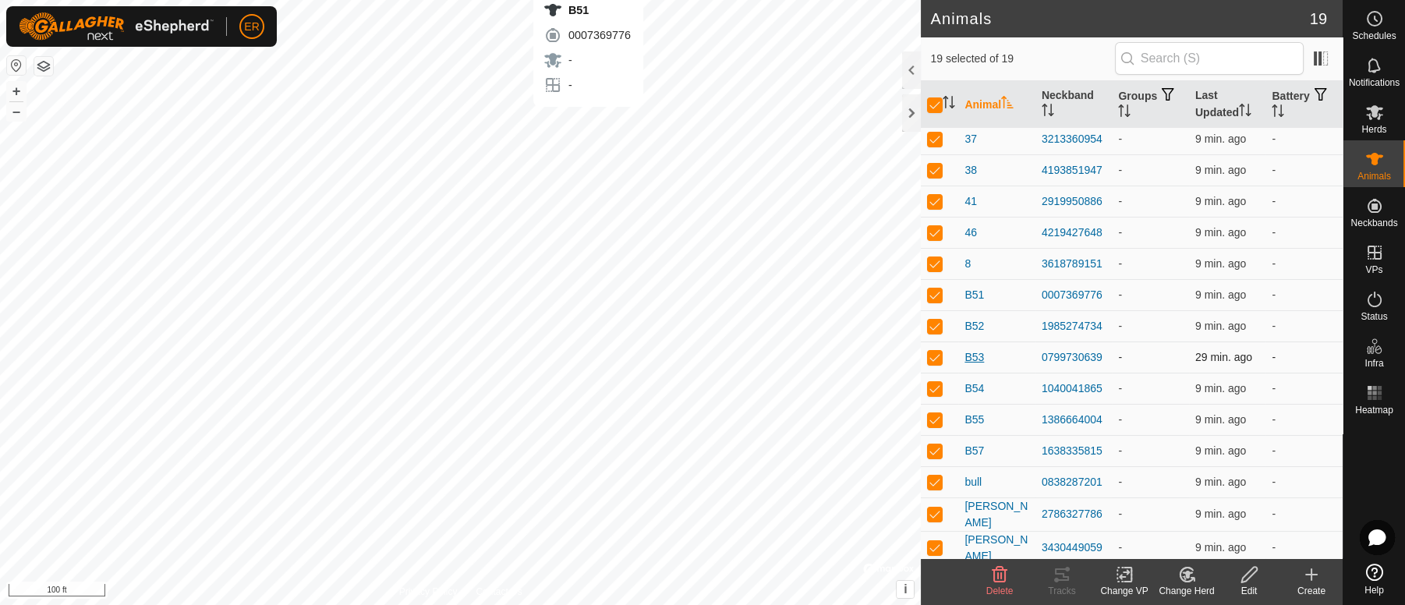
checkbox input "false"
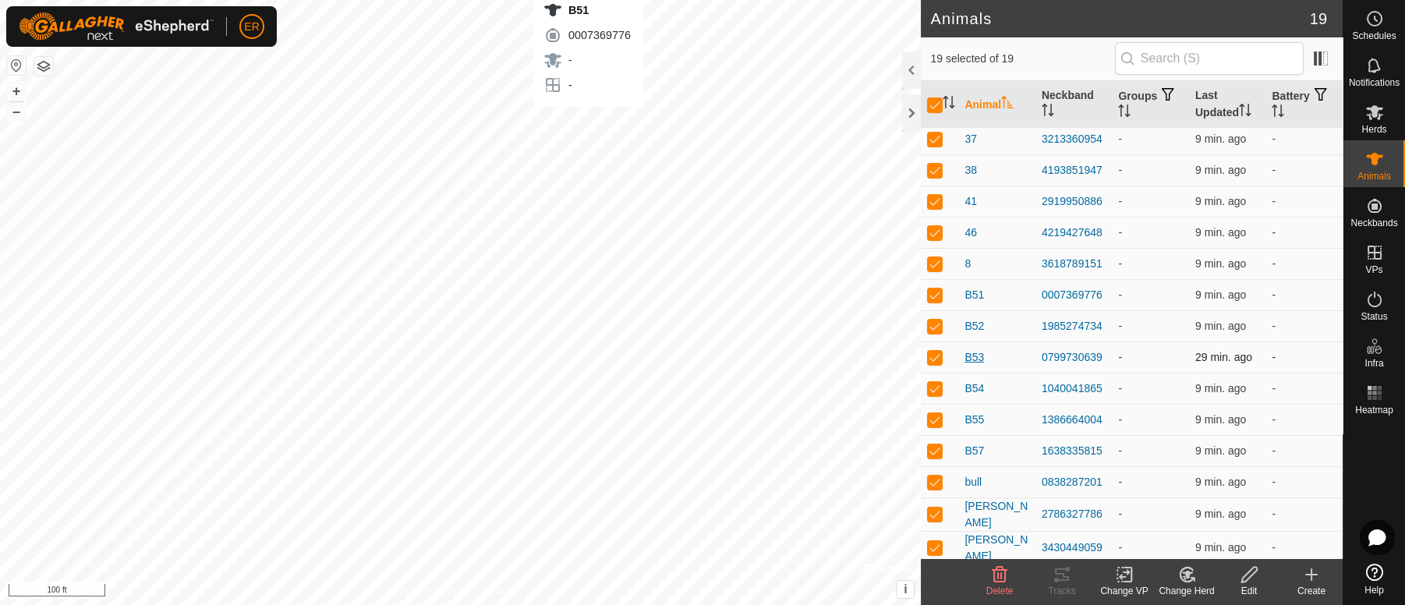
checkbox input "false"
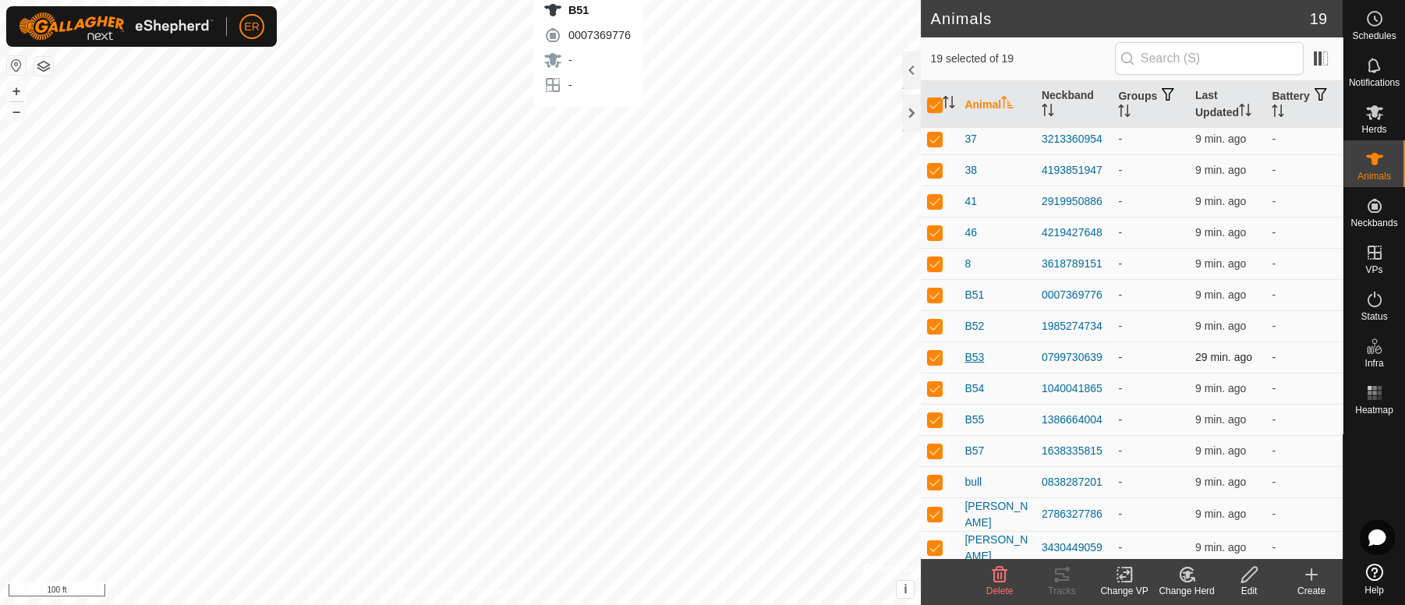
checkbox input "false"
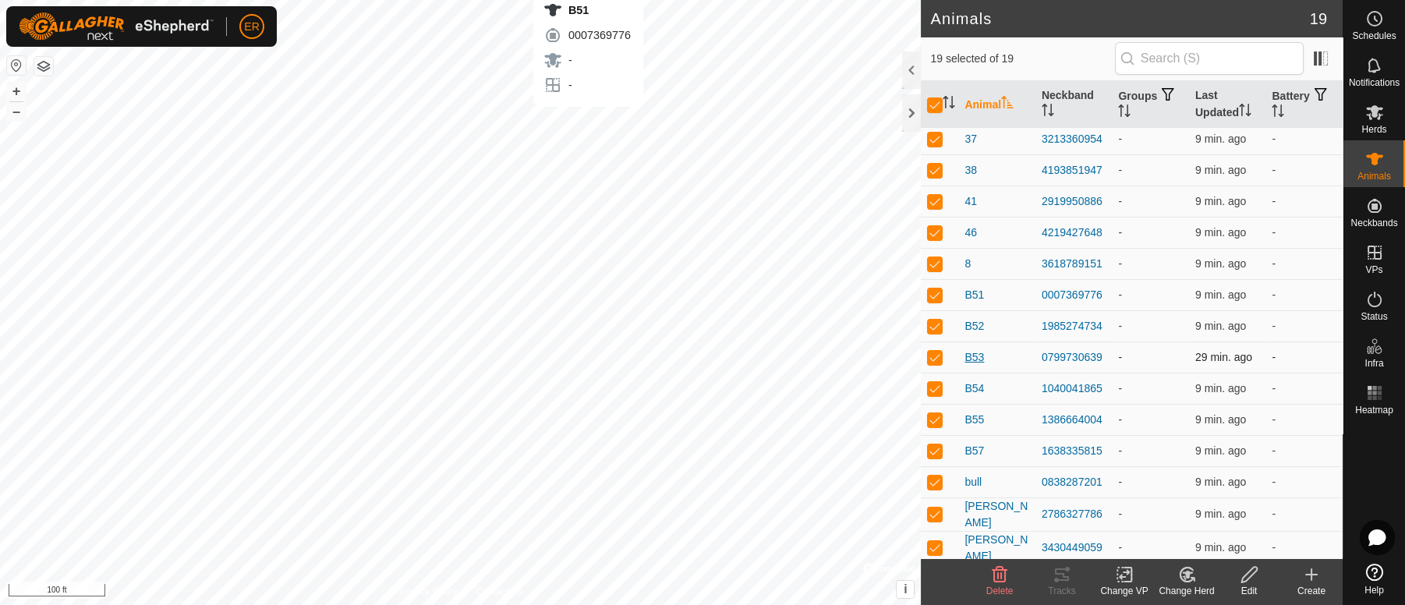
checkbox input "false"
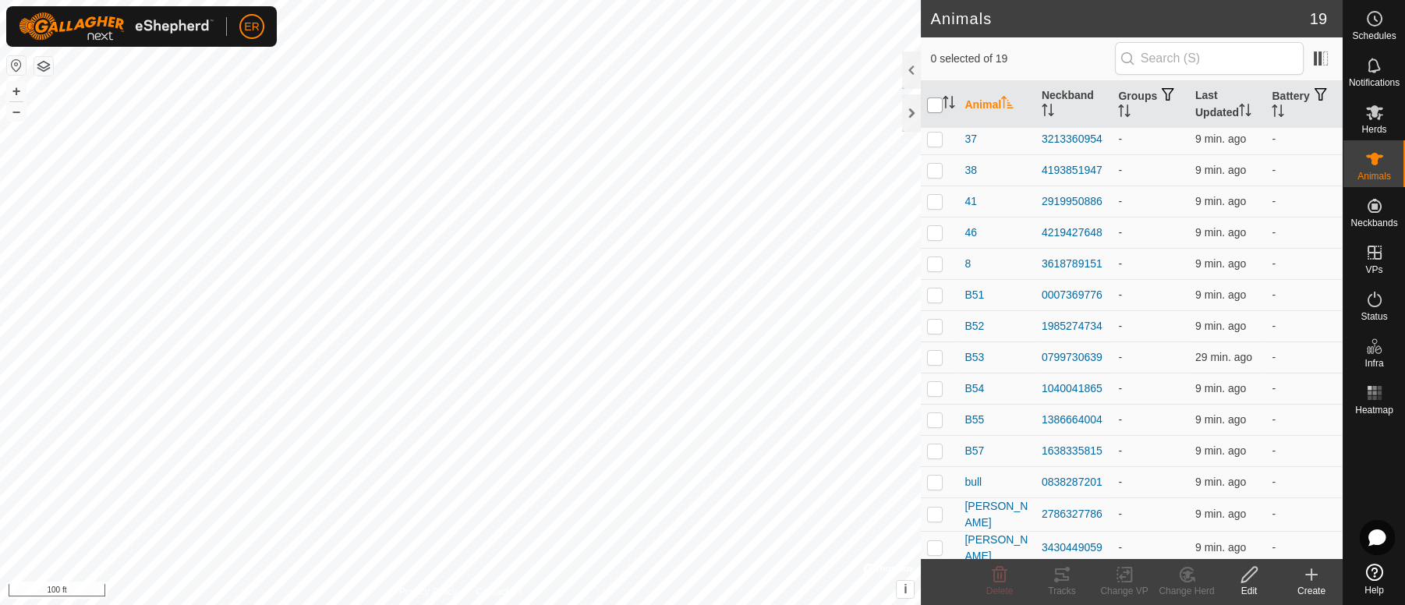
click at [941, 100] on input "checkbox" at bounding box center [935, 105] width 16 height 16
checkbox input "true"
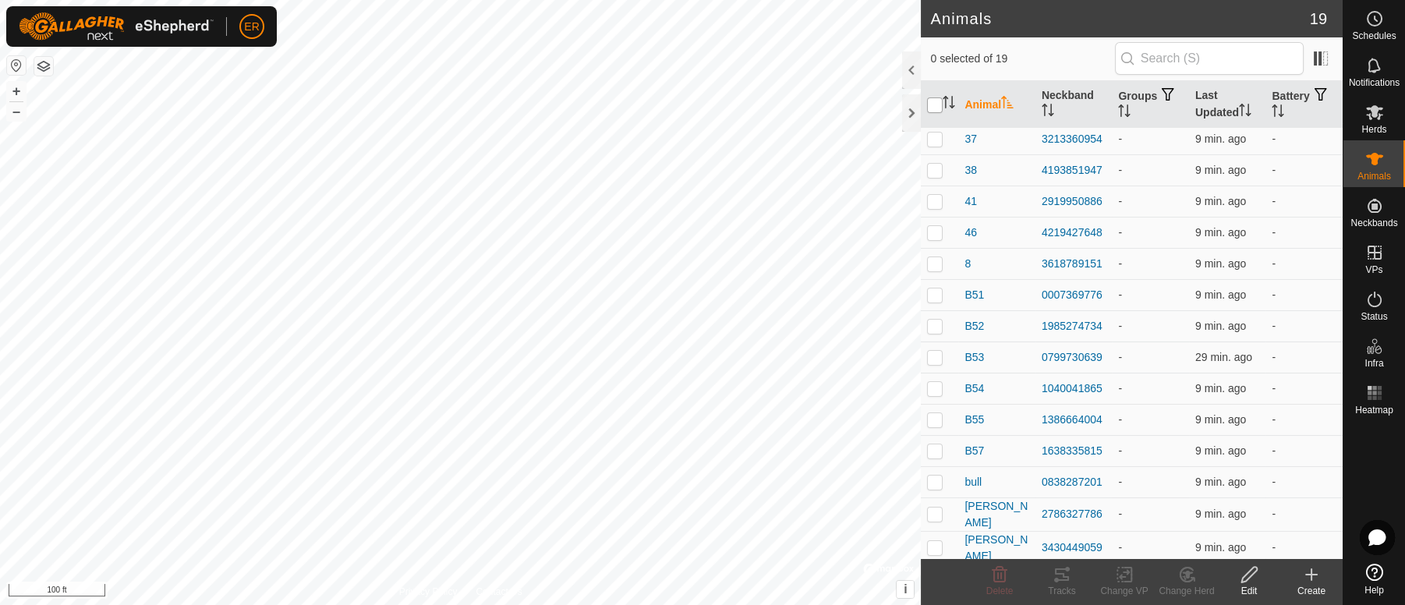
checkbox input "true"
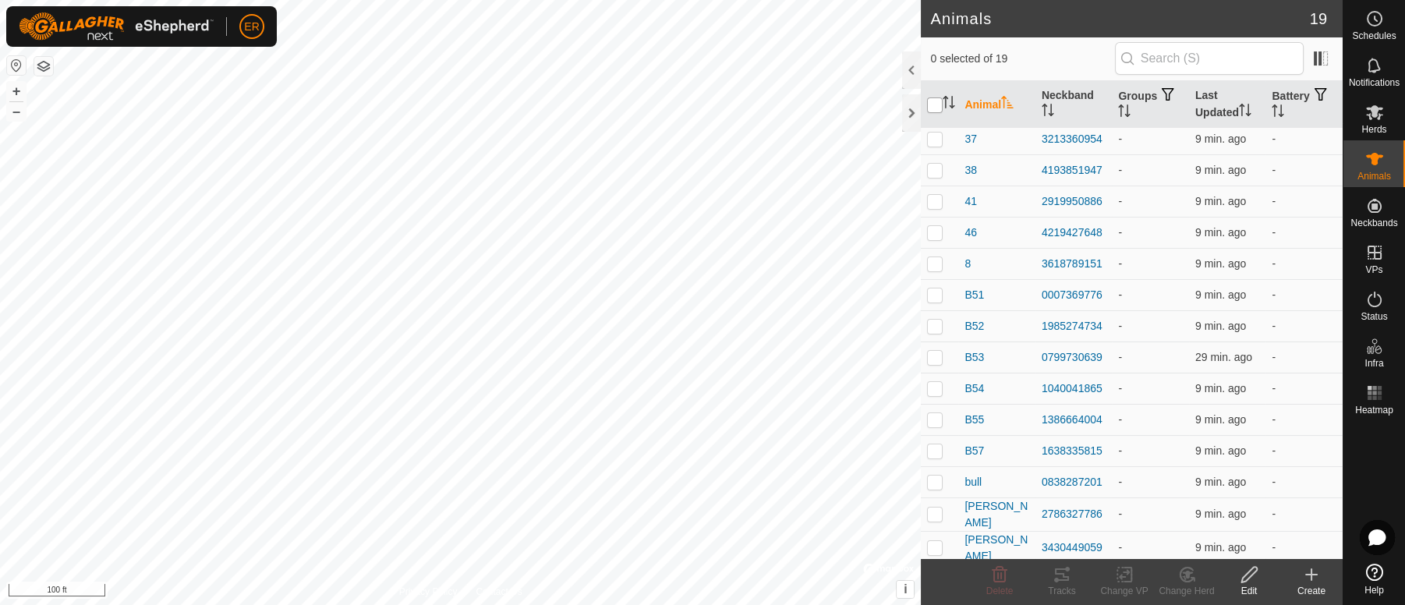
checkbox input "true"
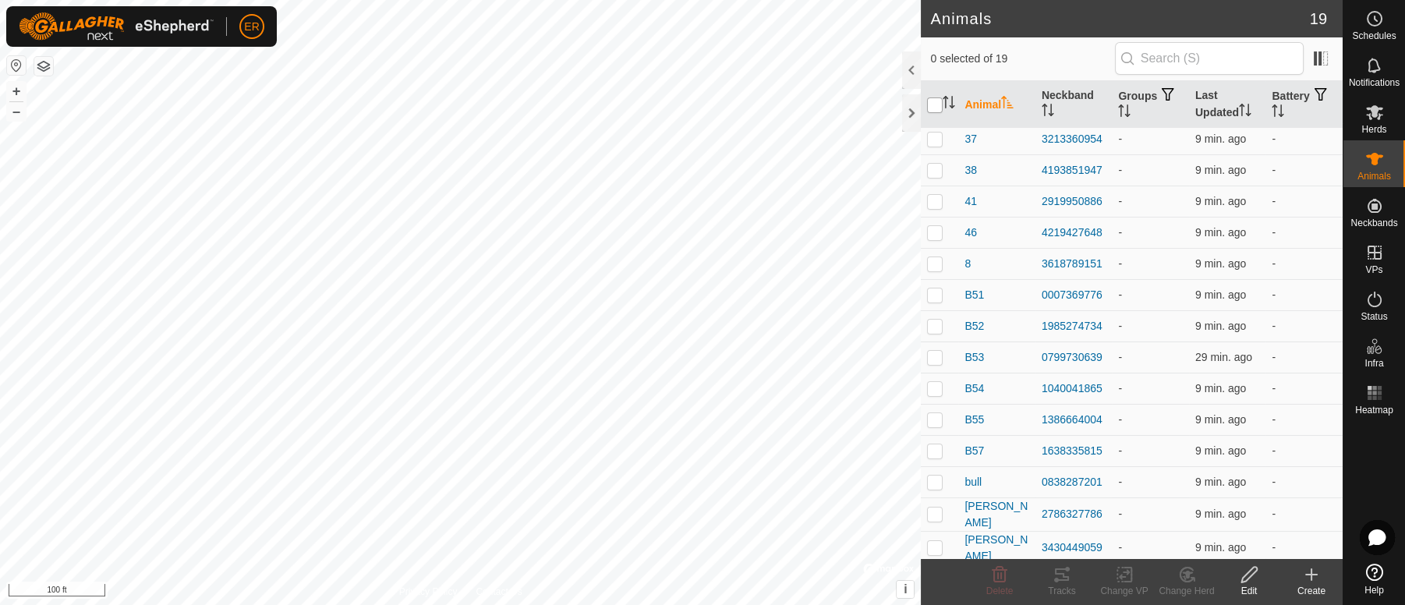
checkbox input "true"
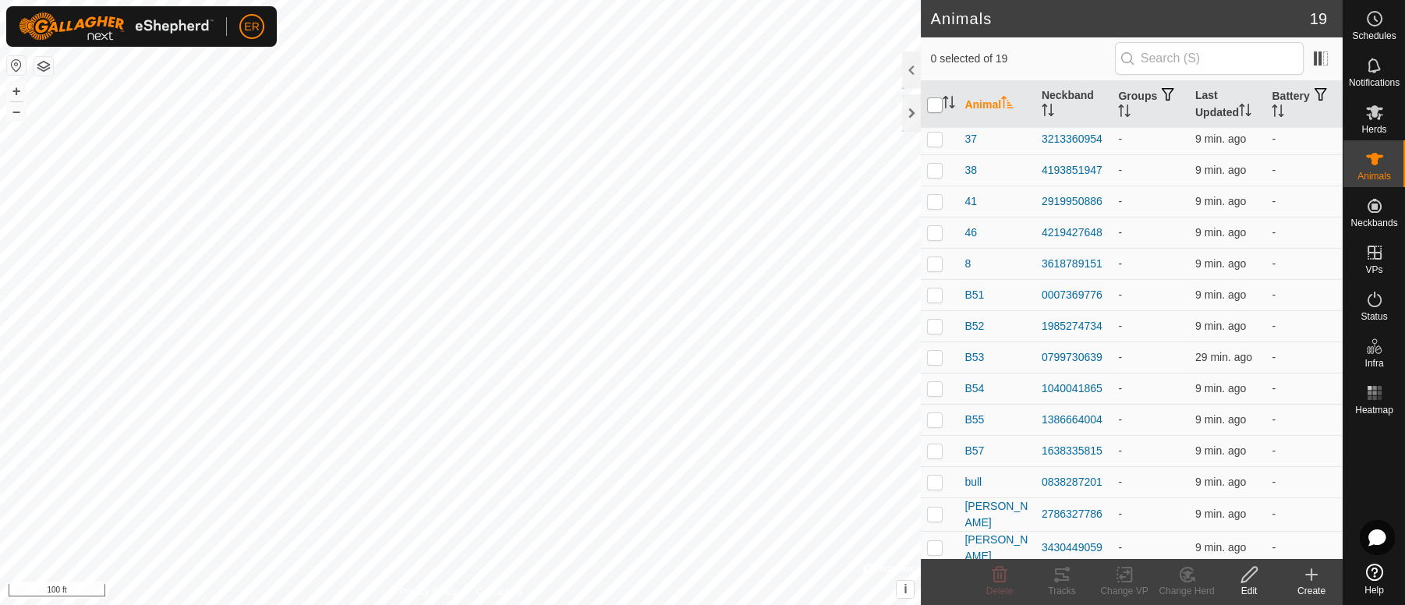
checkbox input "true"
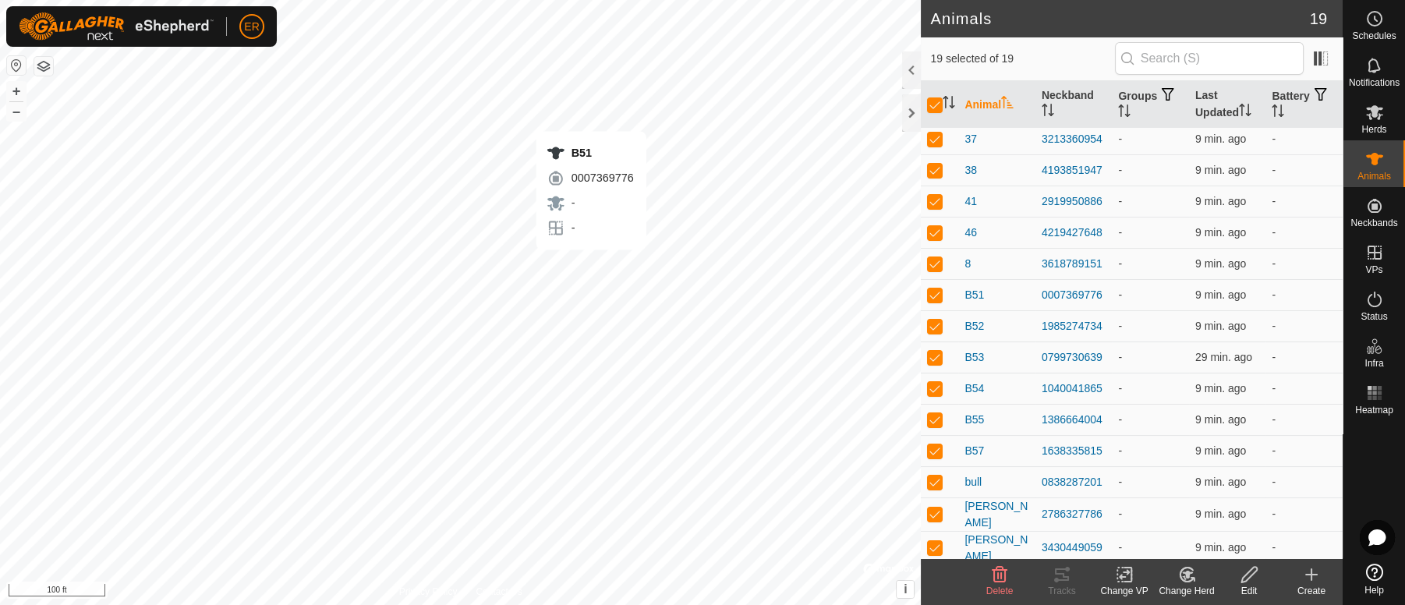
checkbox input "false"
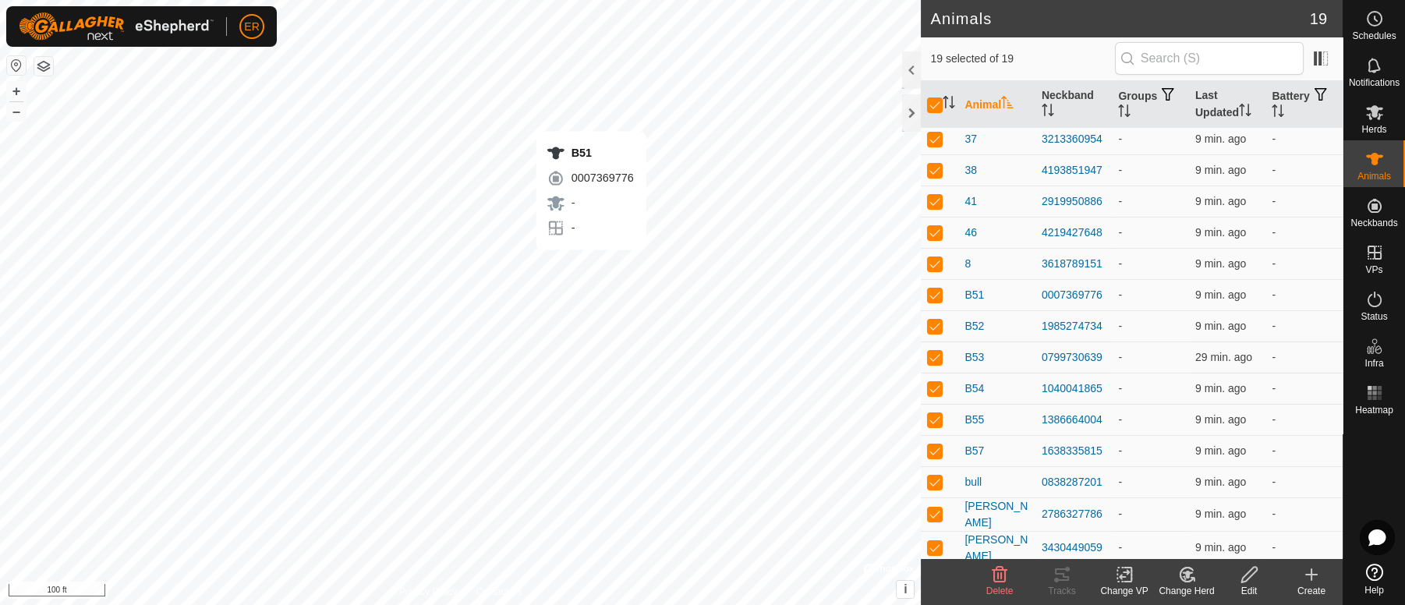
checkbox input "false"
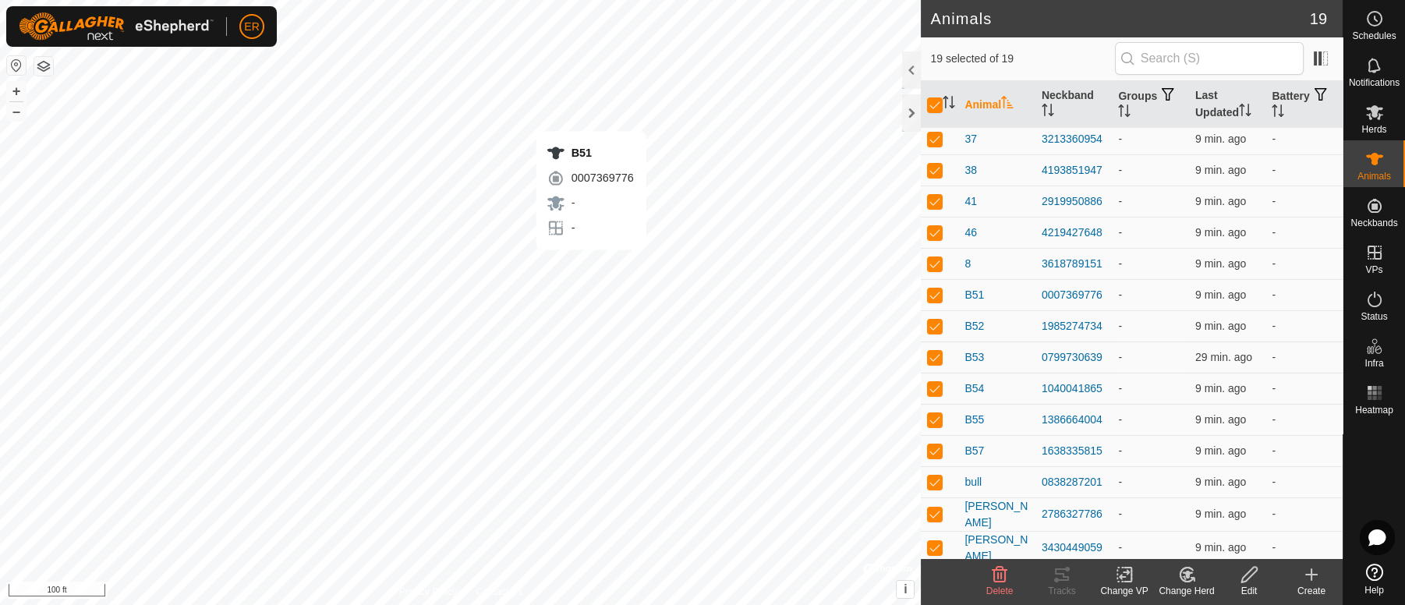
checkbox input "false"
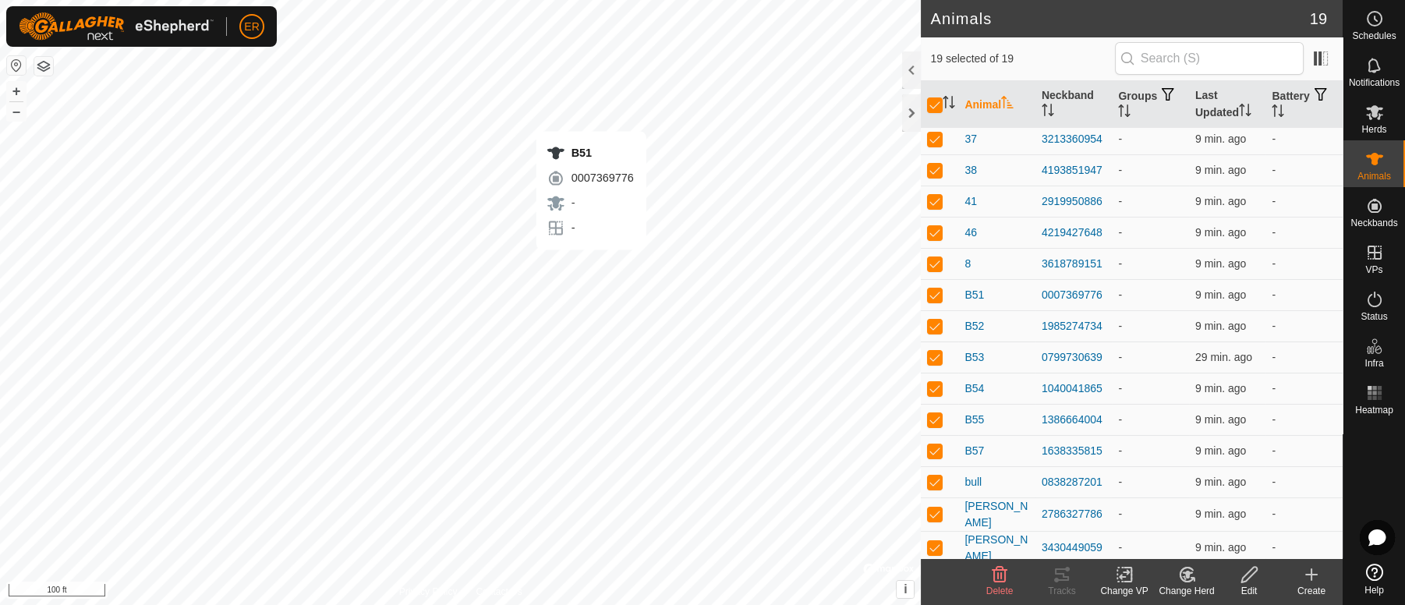
checkbox input "false"
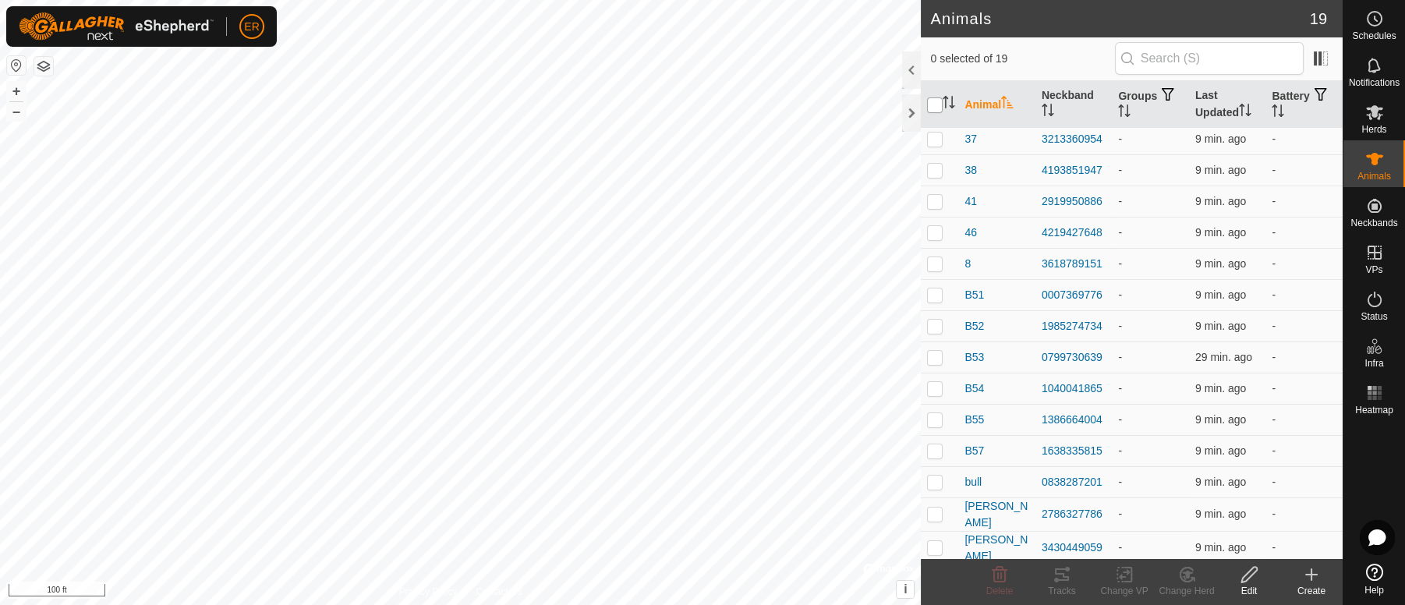
click at [929, 102] on input "checkbox" at bounding box center [935, 105] width 16 height 16
checkbox input "true"
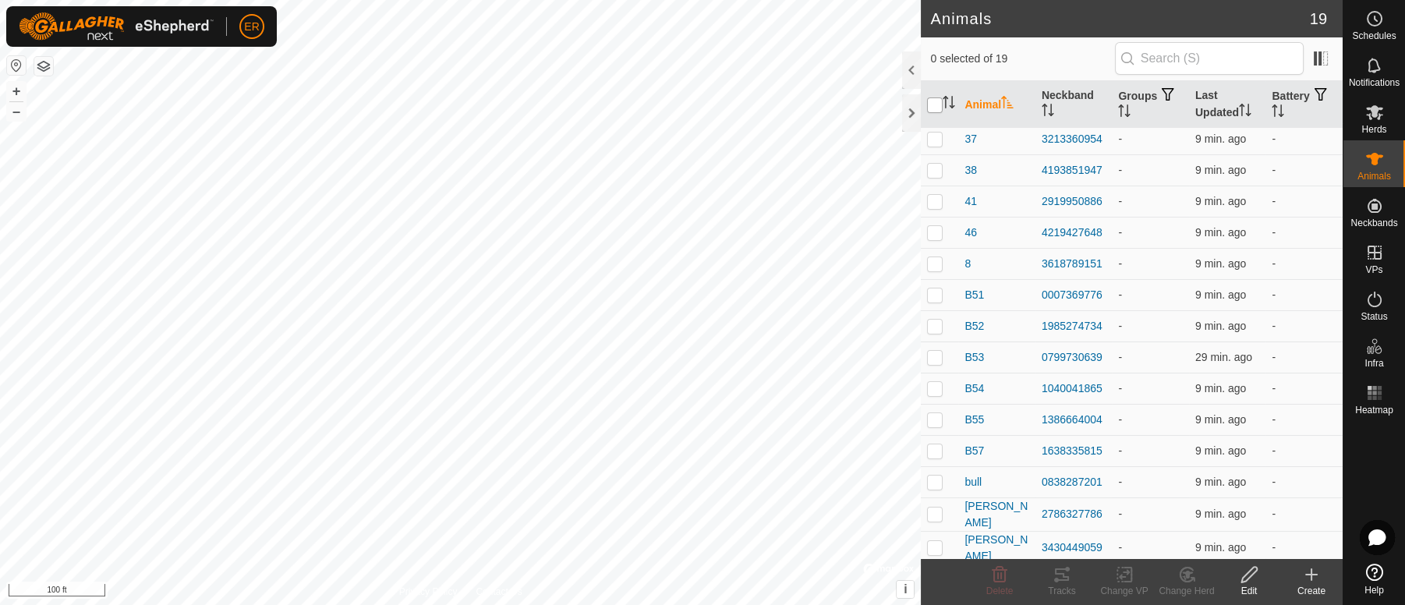
checkbox input "true"
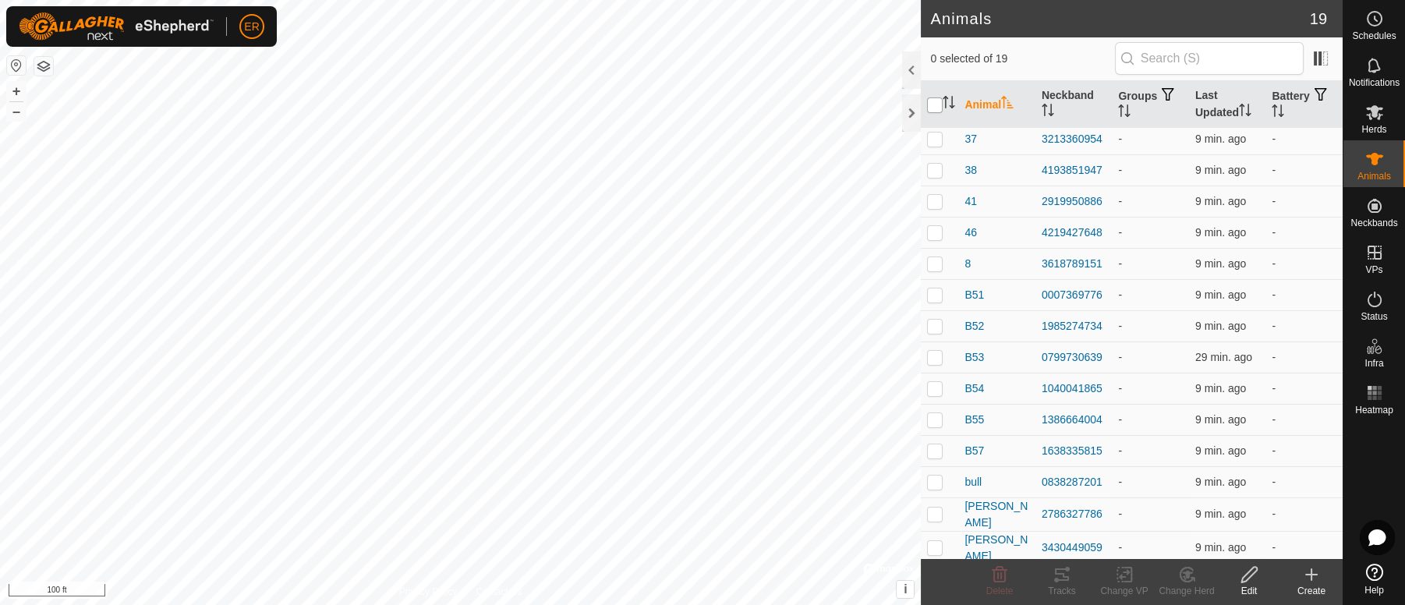
checkbox input "true"
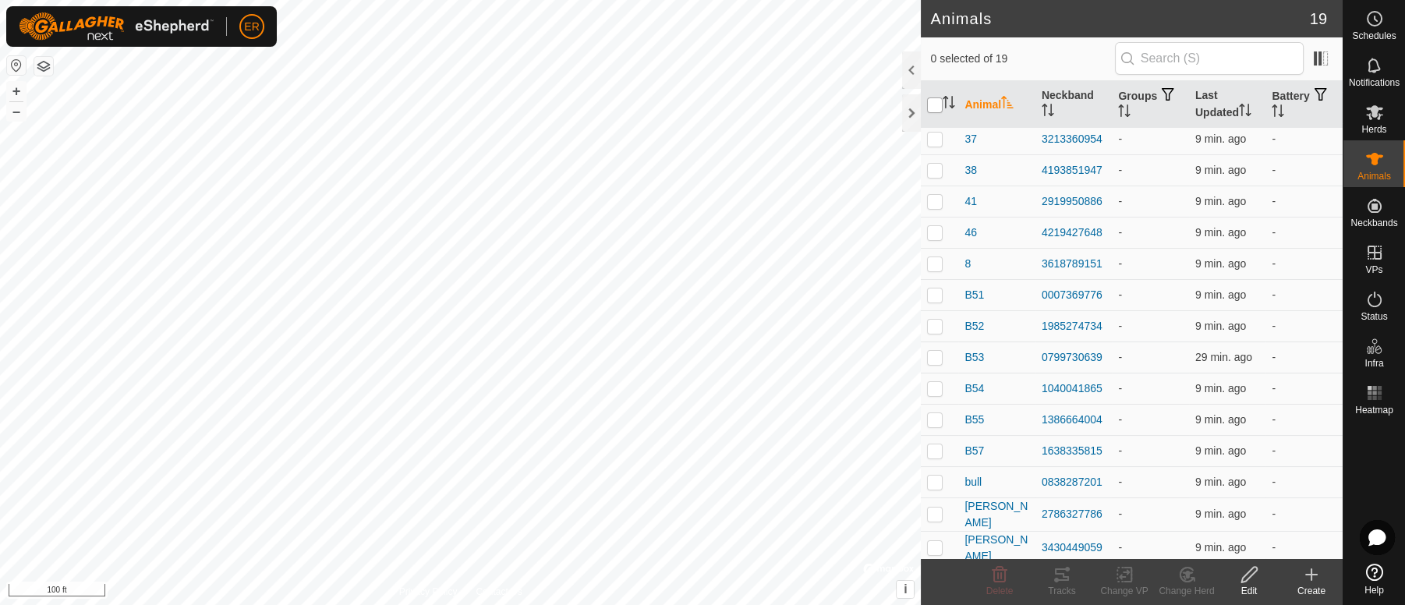
checkbox input "true"
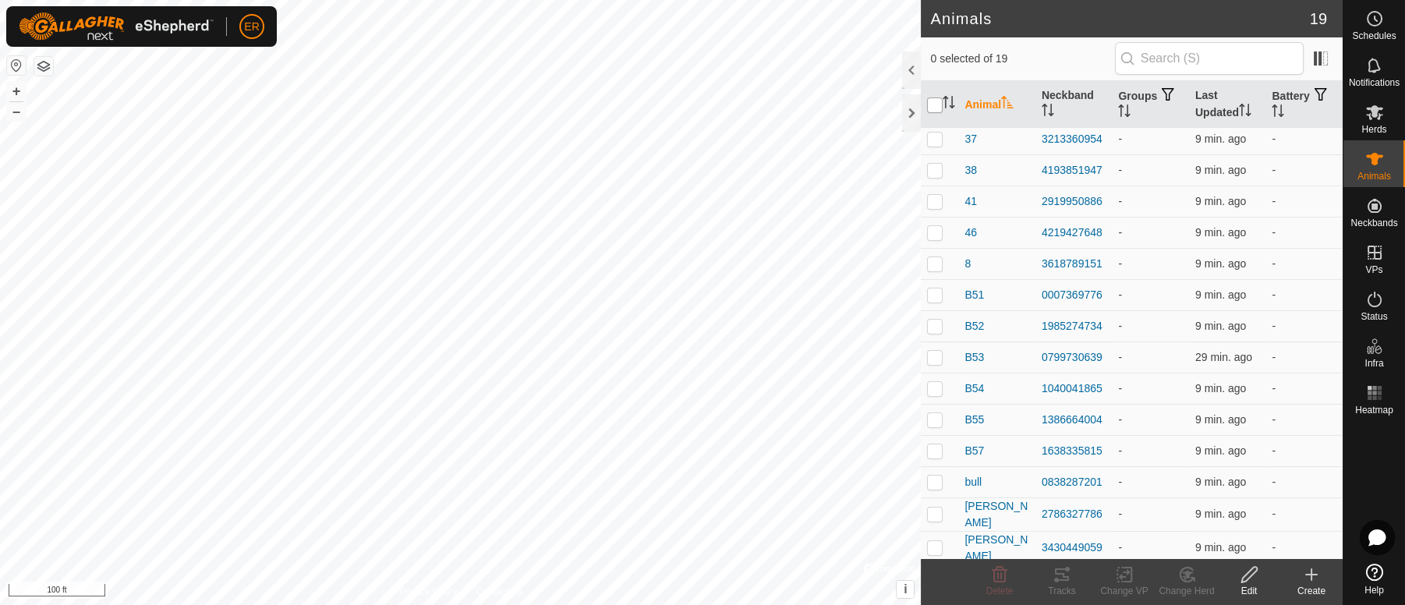
checkbox input "true"
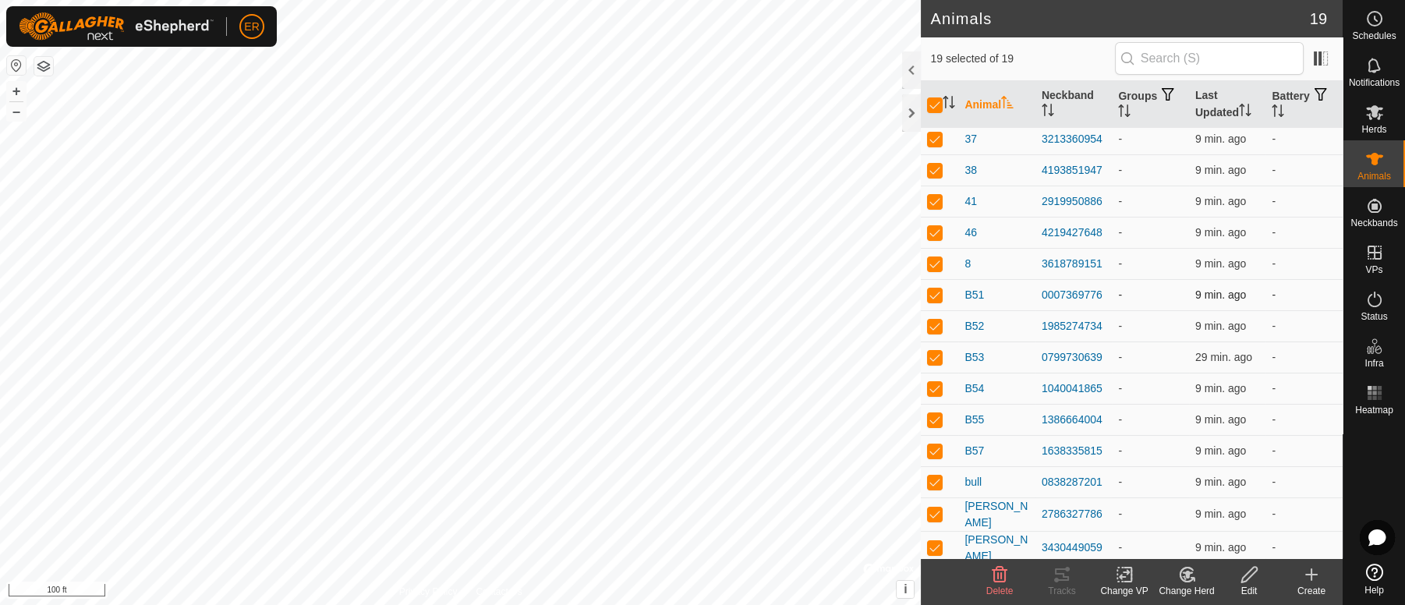
click at [933, 295] on p-checkbox at bounding box center [935, 295] width 16 height 12
checkbox input "false"
click at [933, 295] on p-checkbox at bounding box center [935, 295] width 16 height 12
checkbox input "true"
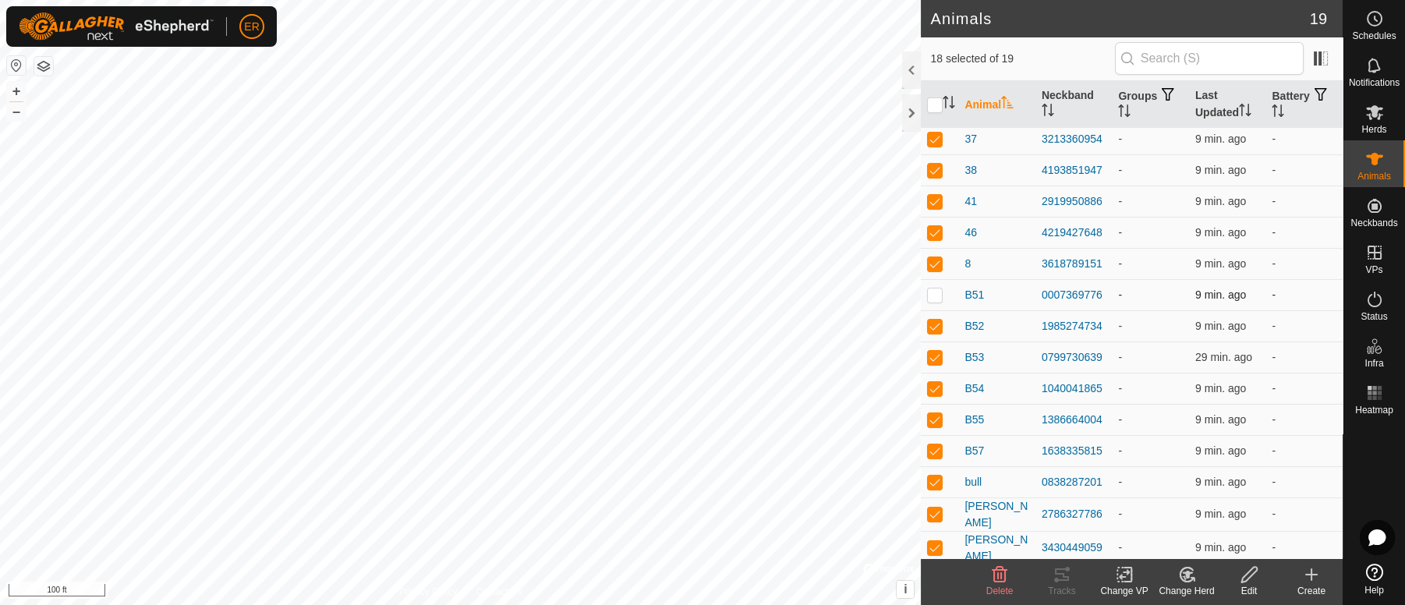
checkbox input "true"
click at [1183, 579] on icon at bounding box center [1186, 574] width 19 height 19
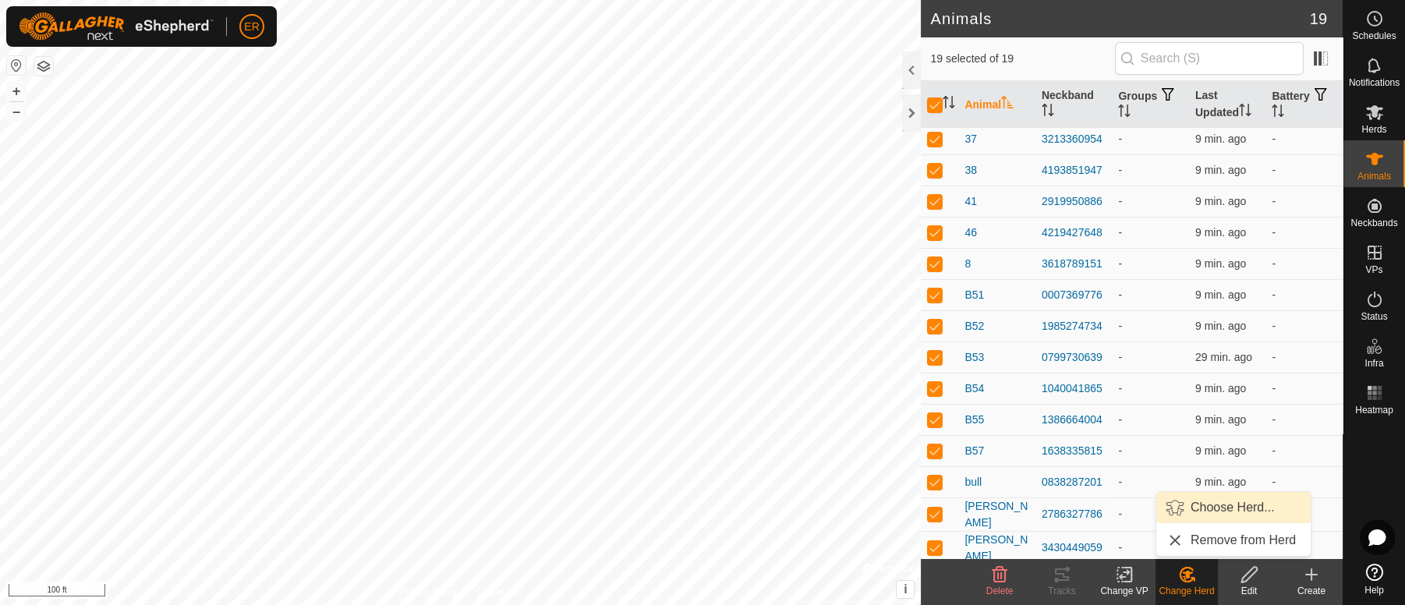
click at [1210, 505] on link "Choose Herd..." at bounding box center [1233, 507] width 154 height 31
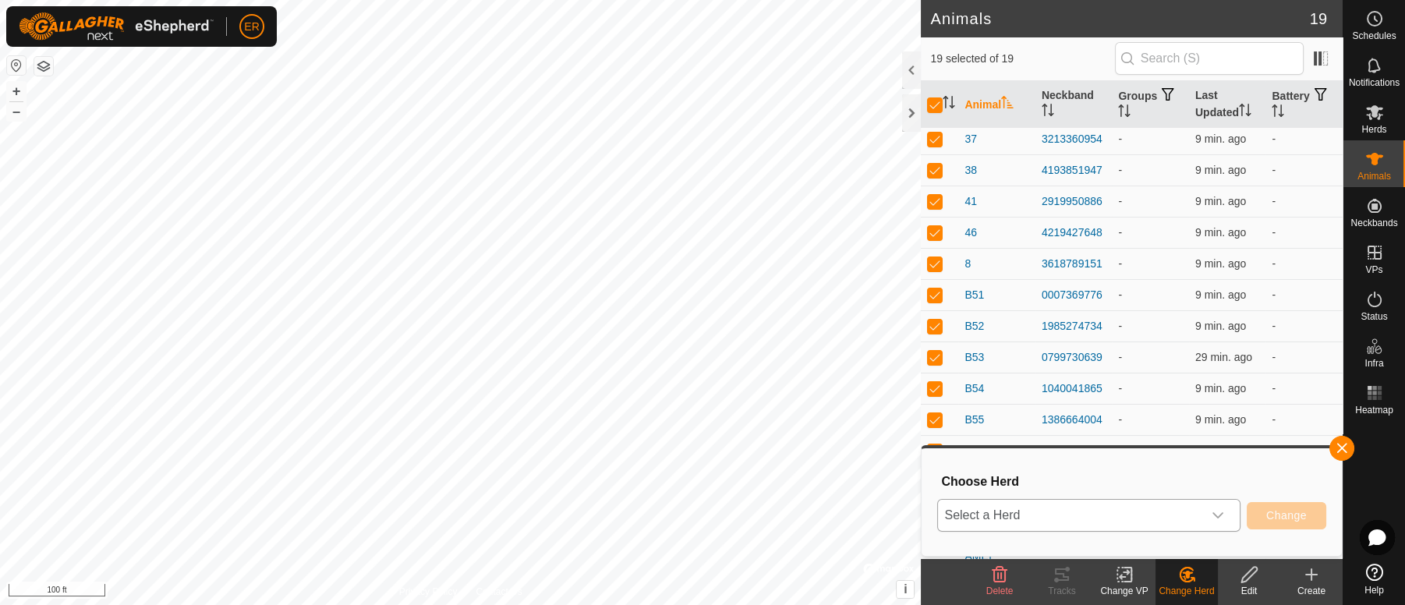
click at [1220, 519] on icon "dropdown trigger" at bounding box center [1218, 515] width 12 height 12
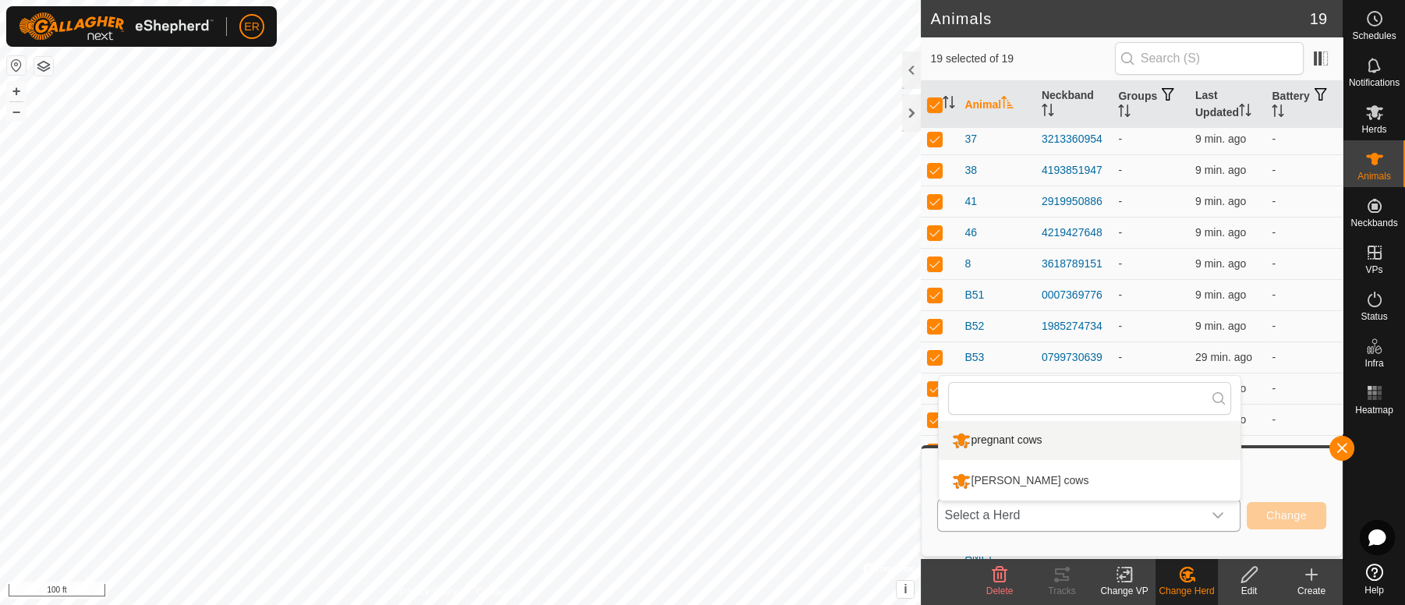
click at [1019, 437] on li "pregnant cows" at bounding box center [1090, 440] width 302 height 39
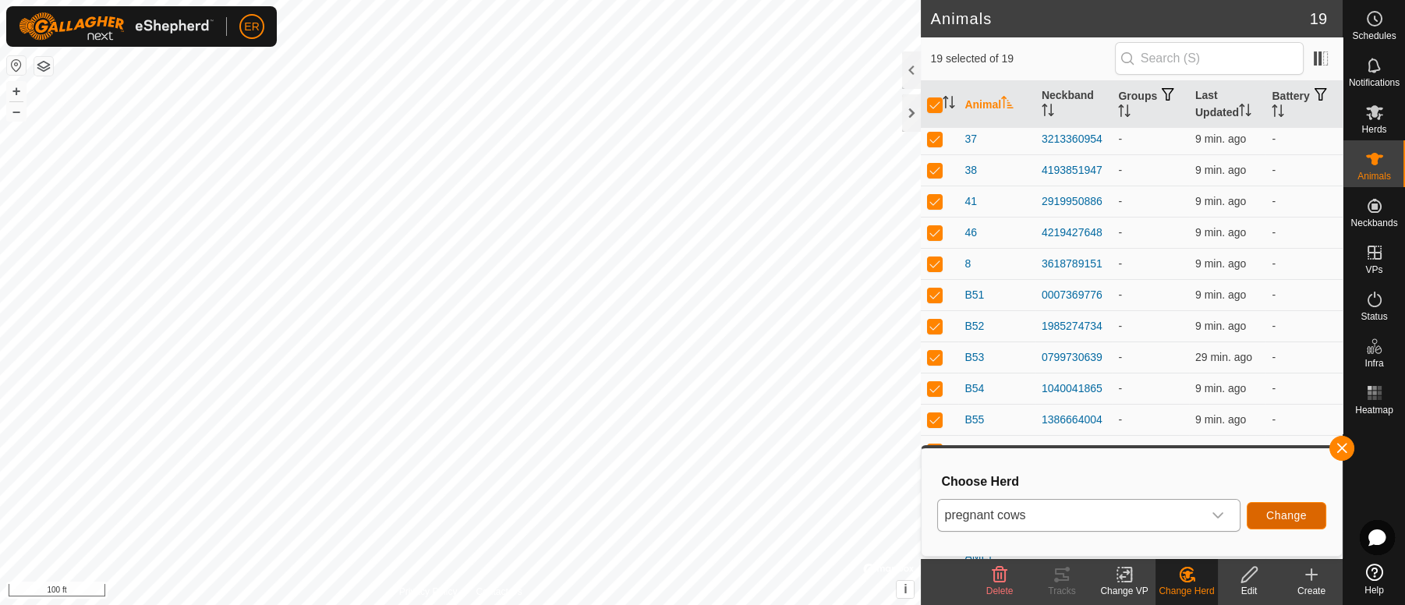
click at [1294, 508] on button "Change" at bounding box center [1287, 515] width 80 height 27
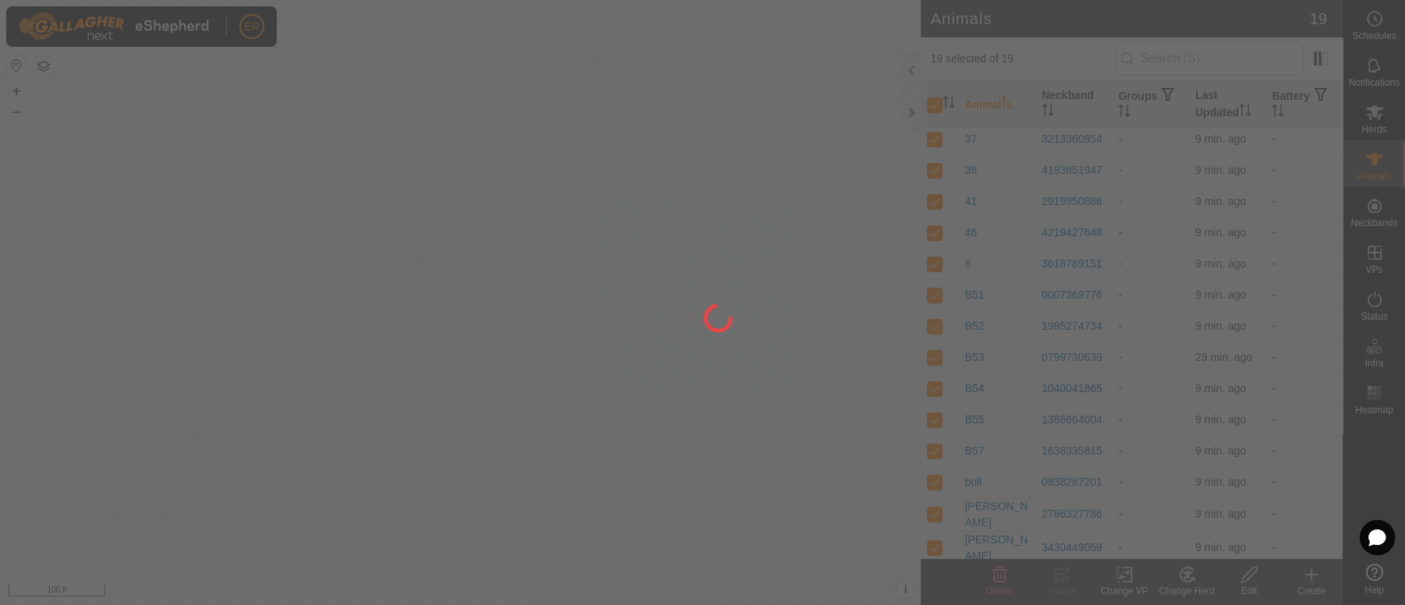
checkbox input "false"
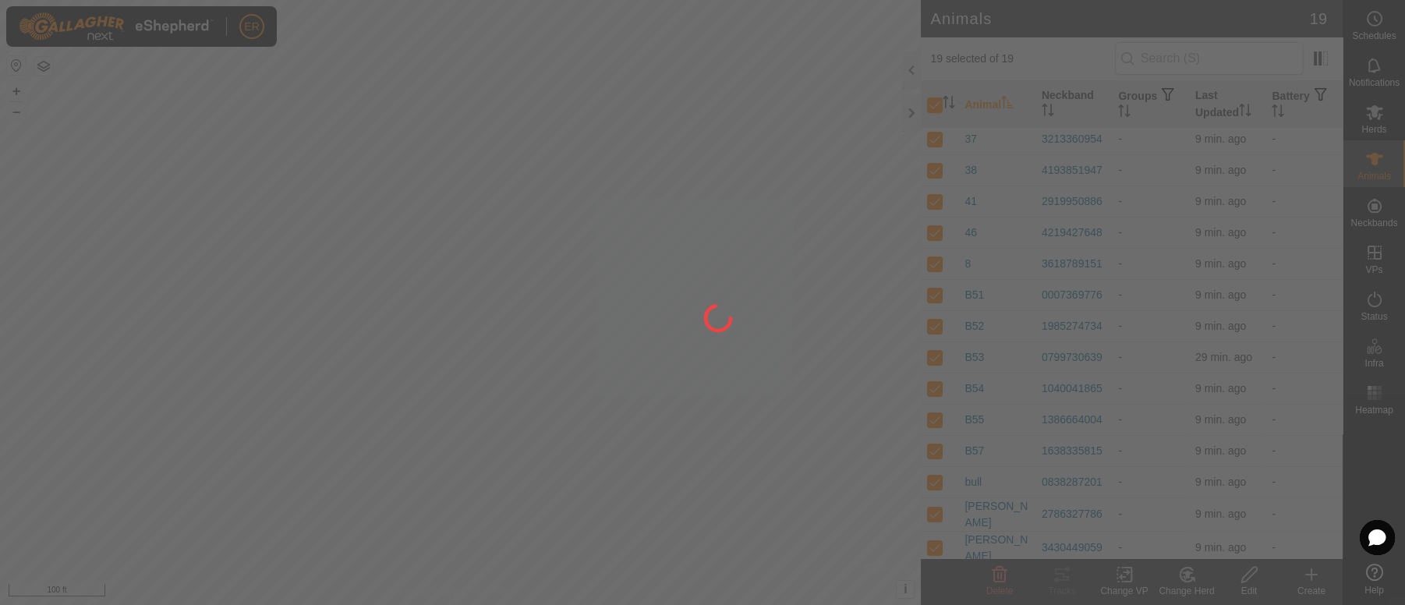
checkbox input "false"
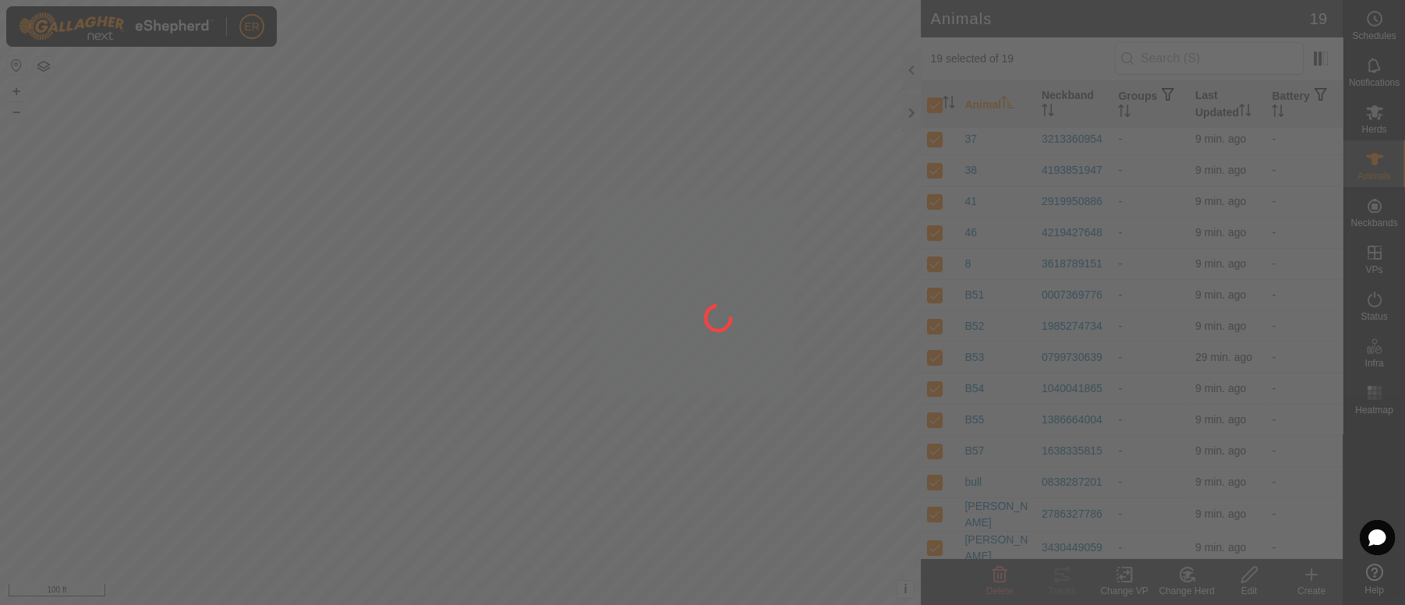
checkbox input "false"
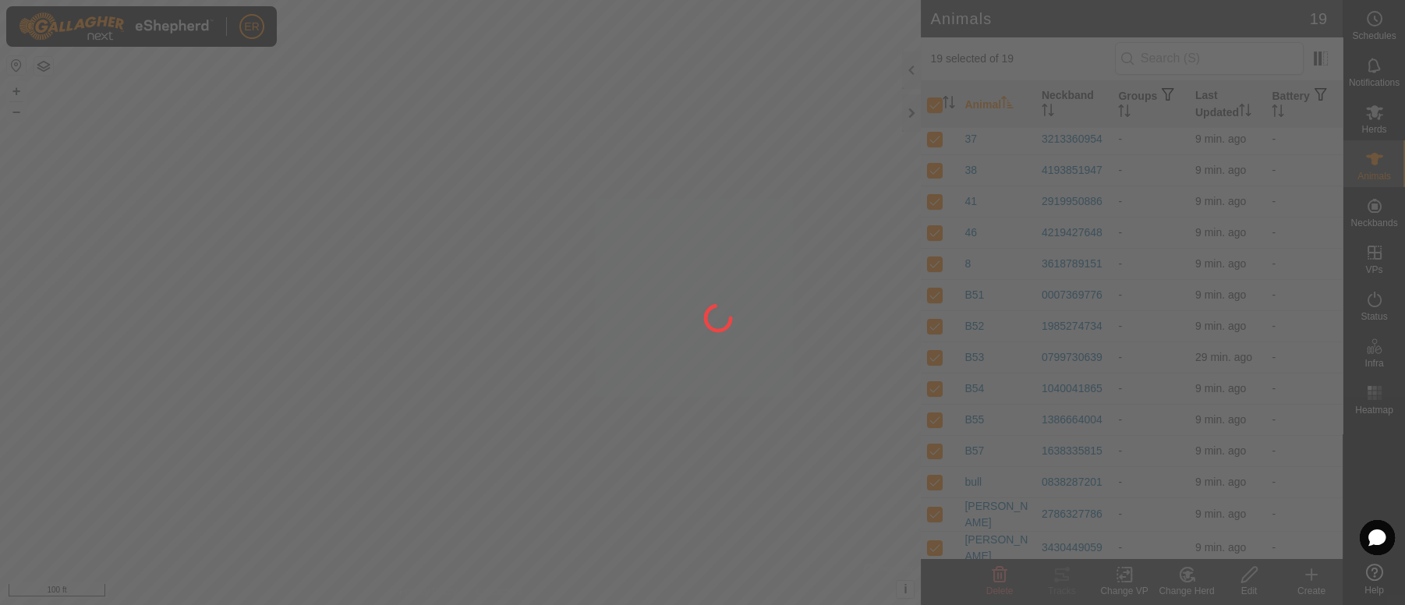
checkbox input "false"
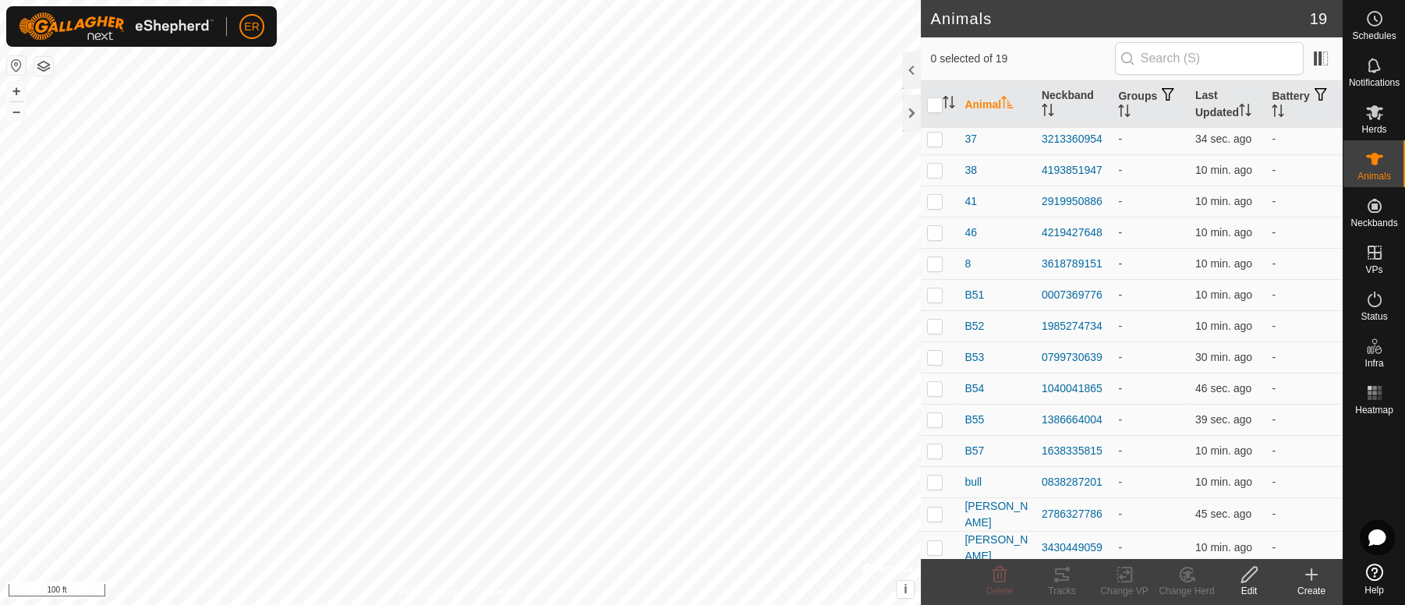
scroll to position [0, 0]
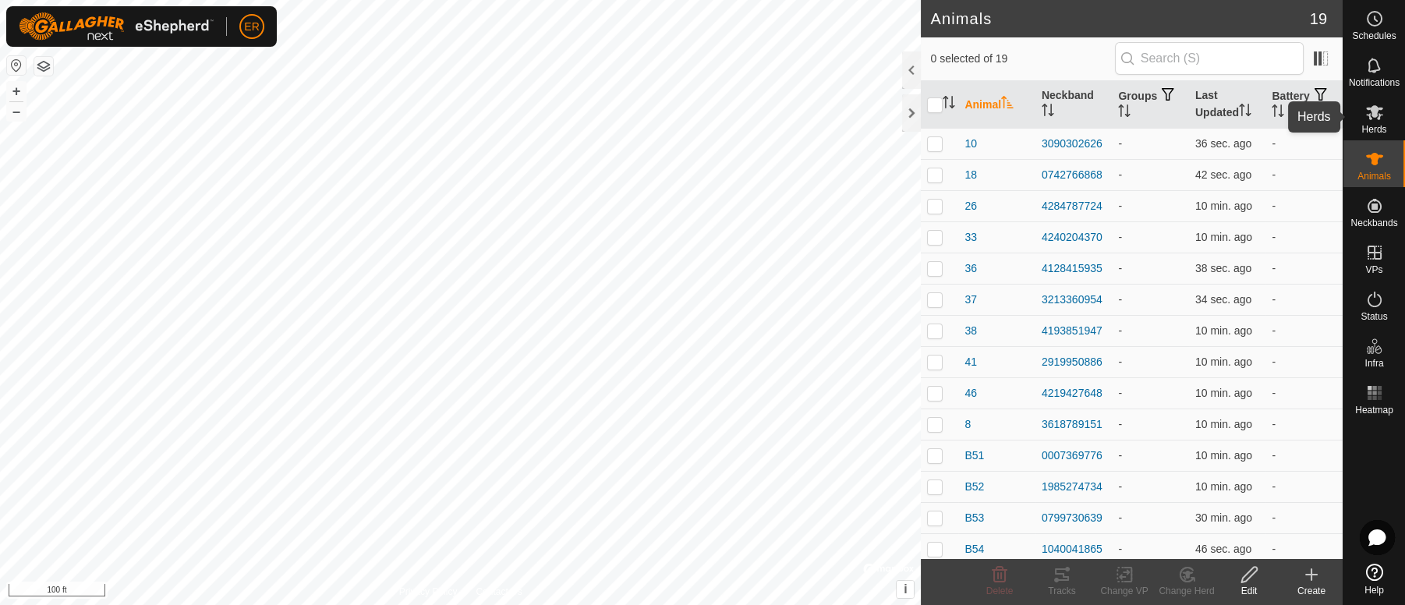
click at [1371, 108] on icon at bounding box center [1374, 112] width 17 height 15
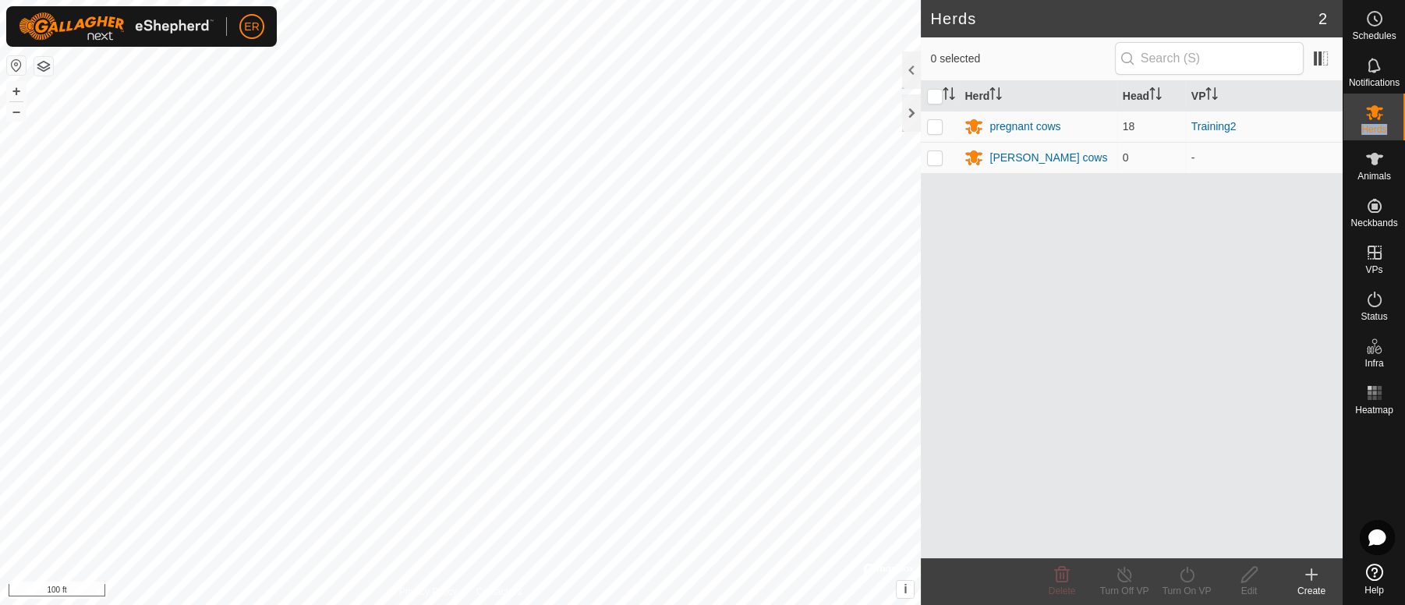
click at [1371, 108] on icon at bounding box center [1374, 112] width 17 height 15
click at [1138, 121] on td "19" at bounding box center [1151, 126] width 69 height 31
click at [1354, 168] on div "Animals" at bounding box center [1375, 163] width 62 height 47
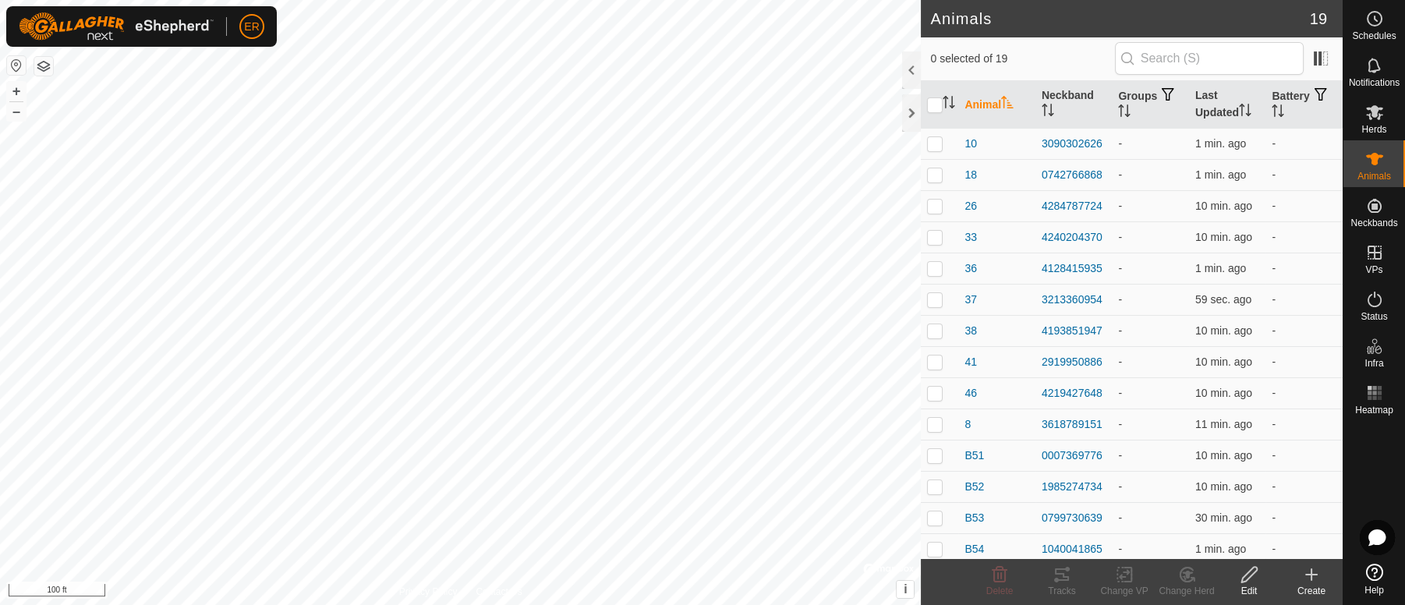
click at [1370, 165] on icon at bounding box center [1374, 159] width 19 height 19
click at [1146, 155] on td "-" at bounding box center [1150, 143] width 77 height 31
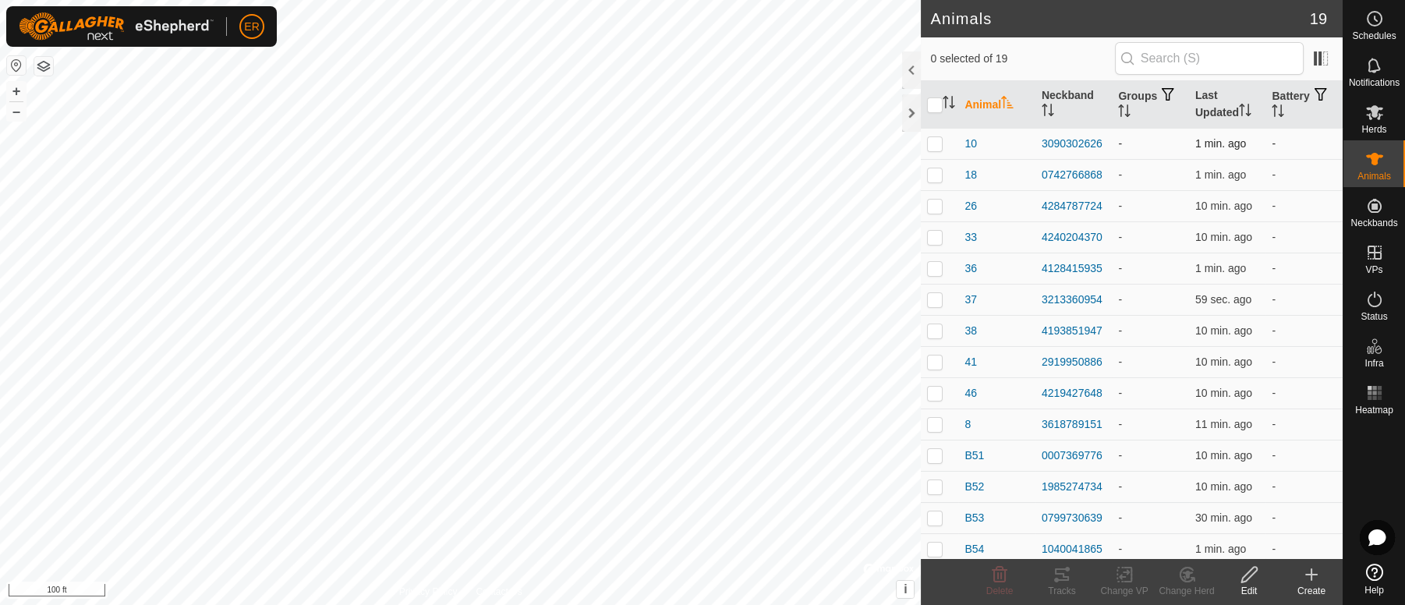
click at [1146, 155] on td "-" at bounding box center [1150, 143] width 77 height 31
click at [1082, 154] on td "3090302626" at bounding box center [1074, 143] width 77 height 31
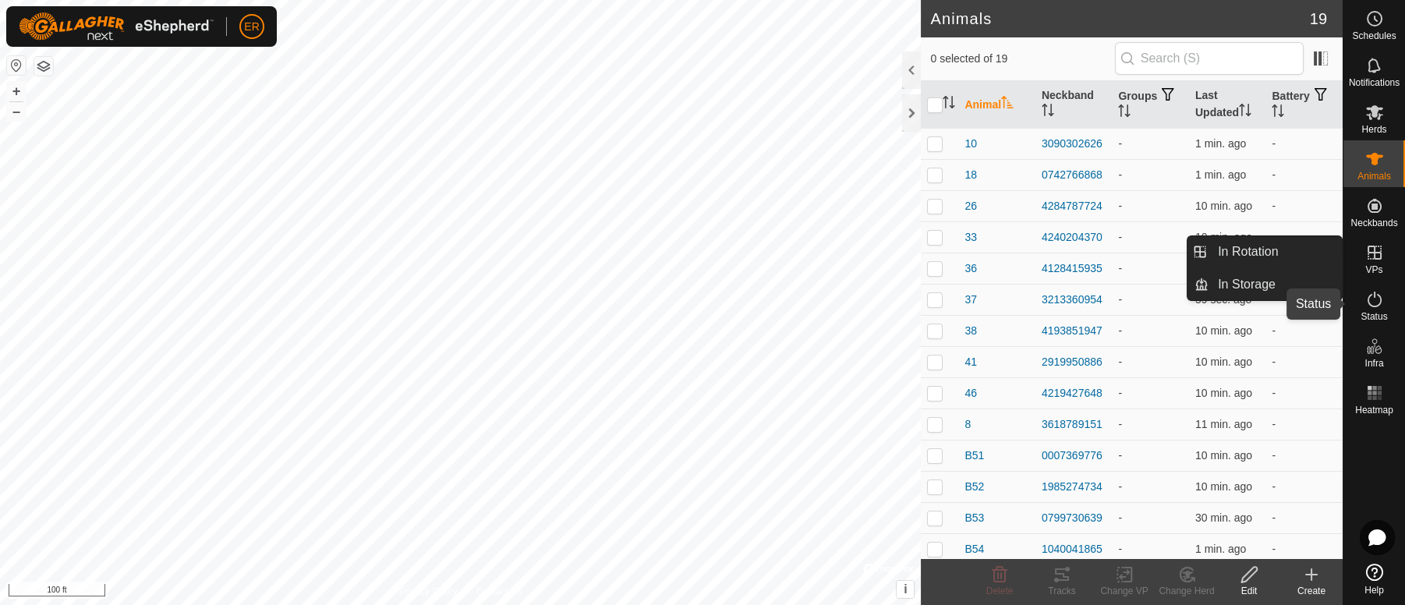
click at [1376, 300] on icon at bounding box center [1374, 299] width 19 height 19
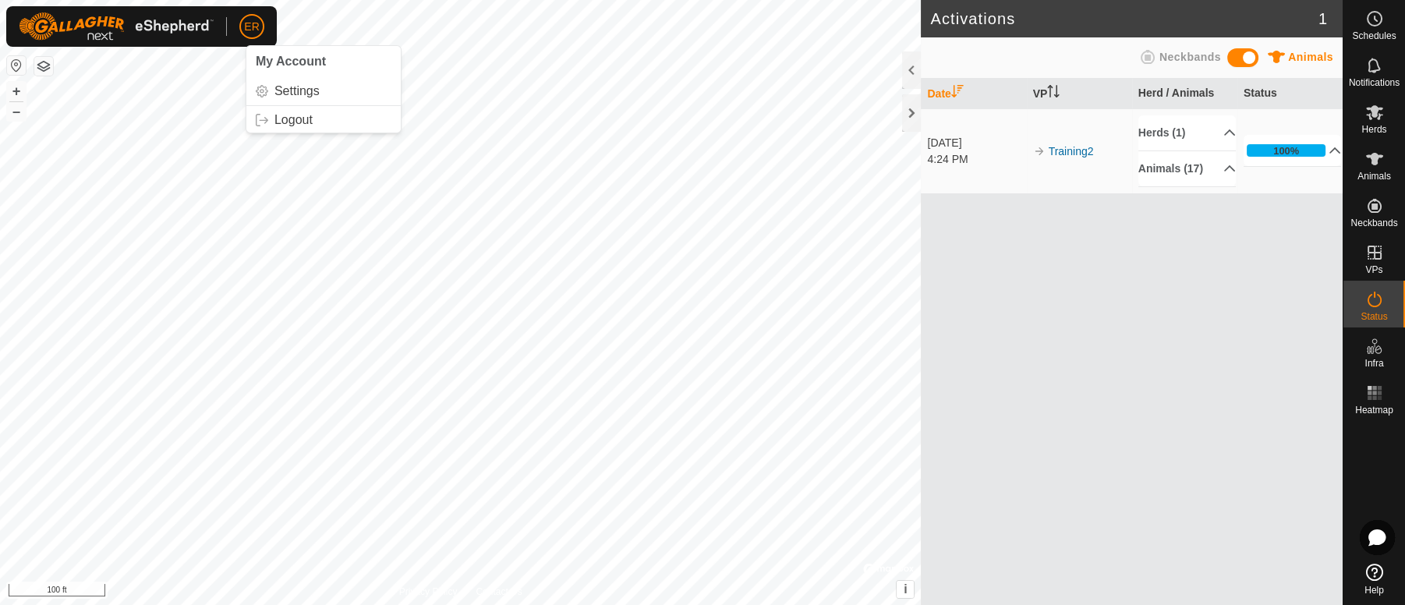
click at [253, 33] on span "ER" at bounding box center [251, 27] width 15 height 16
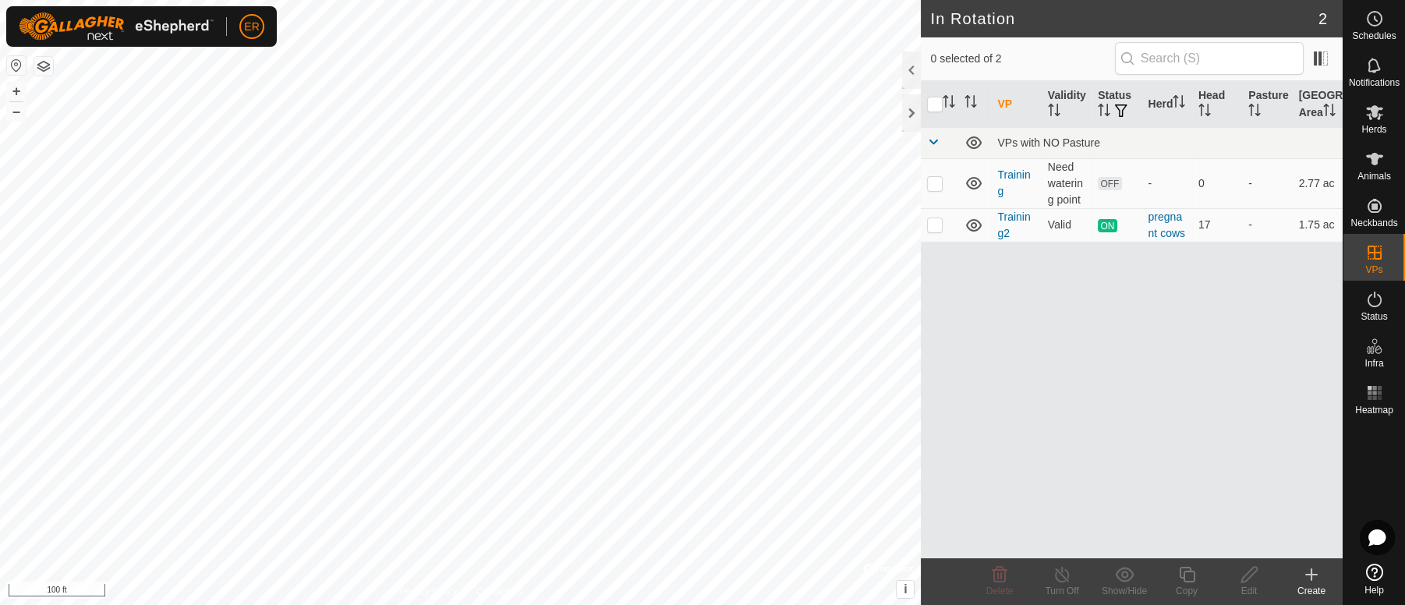
checkbox input "true"
click at [255, 23] on span "ER" at bounding box center [251, 27] width 15 height 16
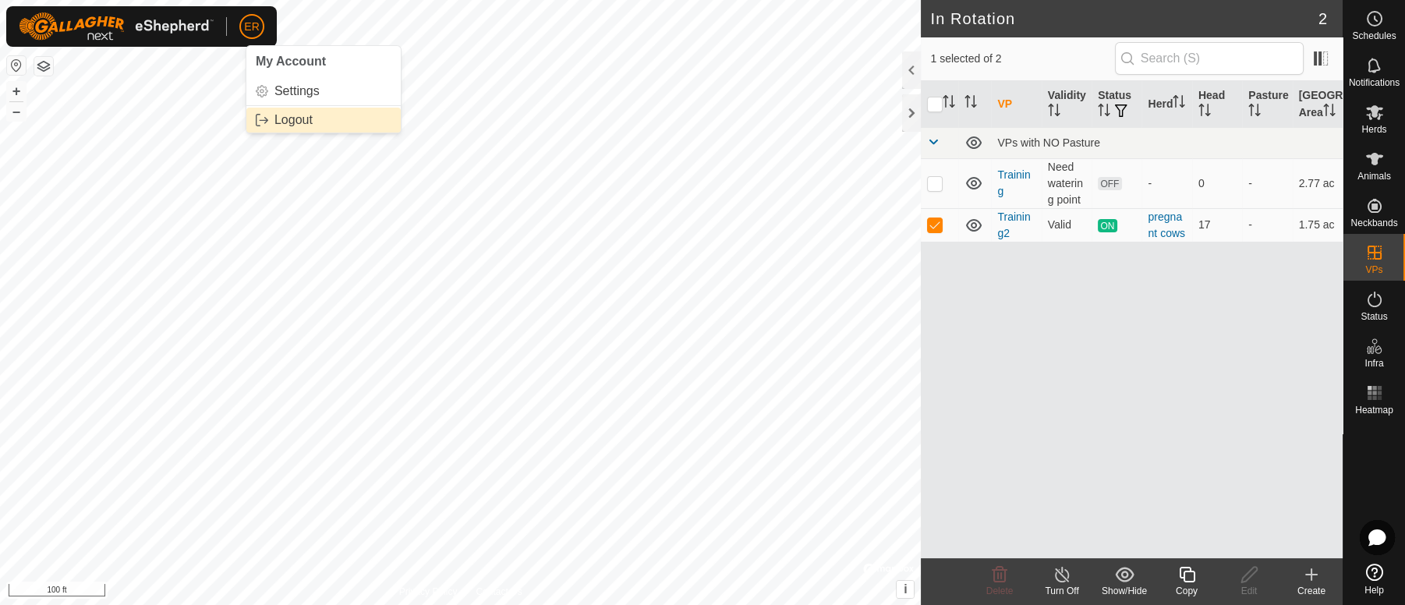
click at [296, 119] on link "Logout" at bounding box center [323, 120] width 154 height 25
